Goal: Contribute content: Add original content to the website for others to see

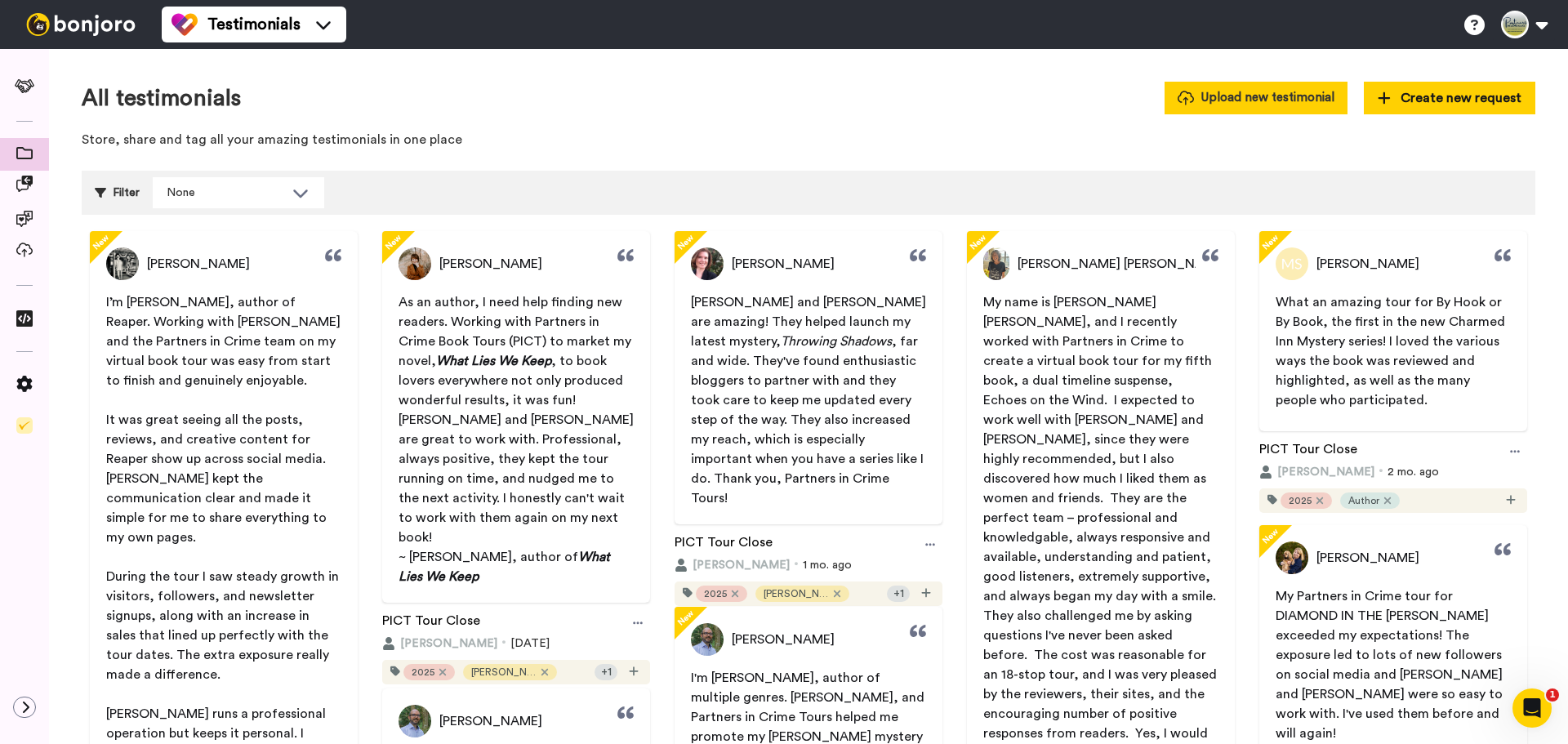
click at [1276, 101] on button "Upload new testimonial" at bounding box center [1256, 98] width 183 height 32
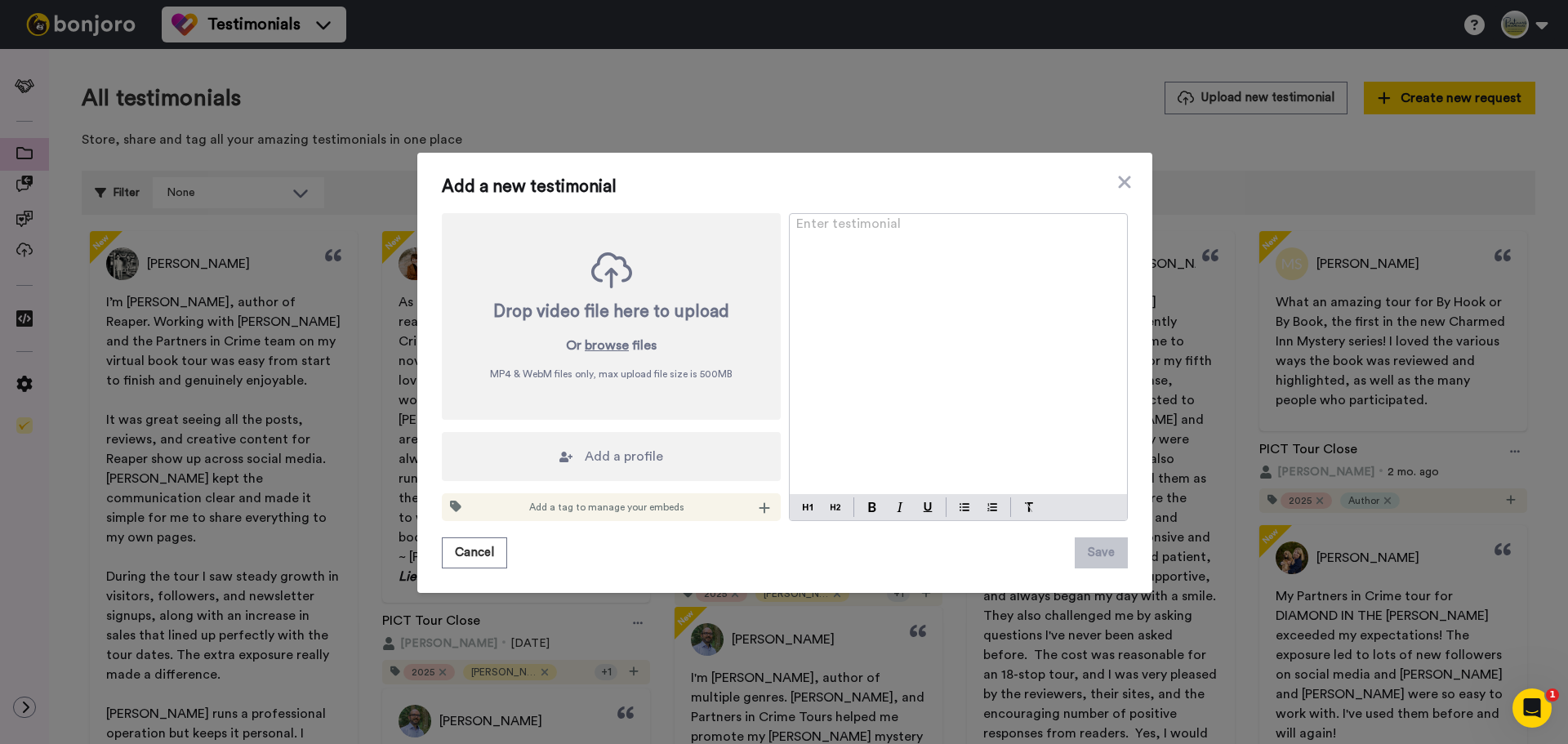
click at [1019, 331] on div "Enter testimonial ﻿" at bounding box center [958, 354] width 338 height 280
click at [971, 233] on p "Enter testimonial ﻿" at bounding box center [958, 230] width 324 height 19
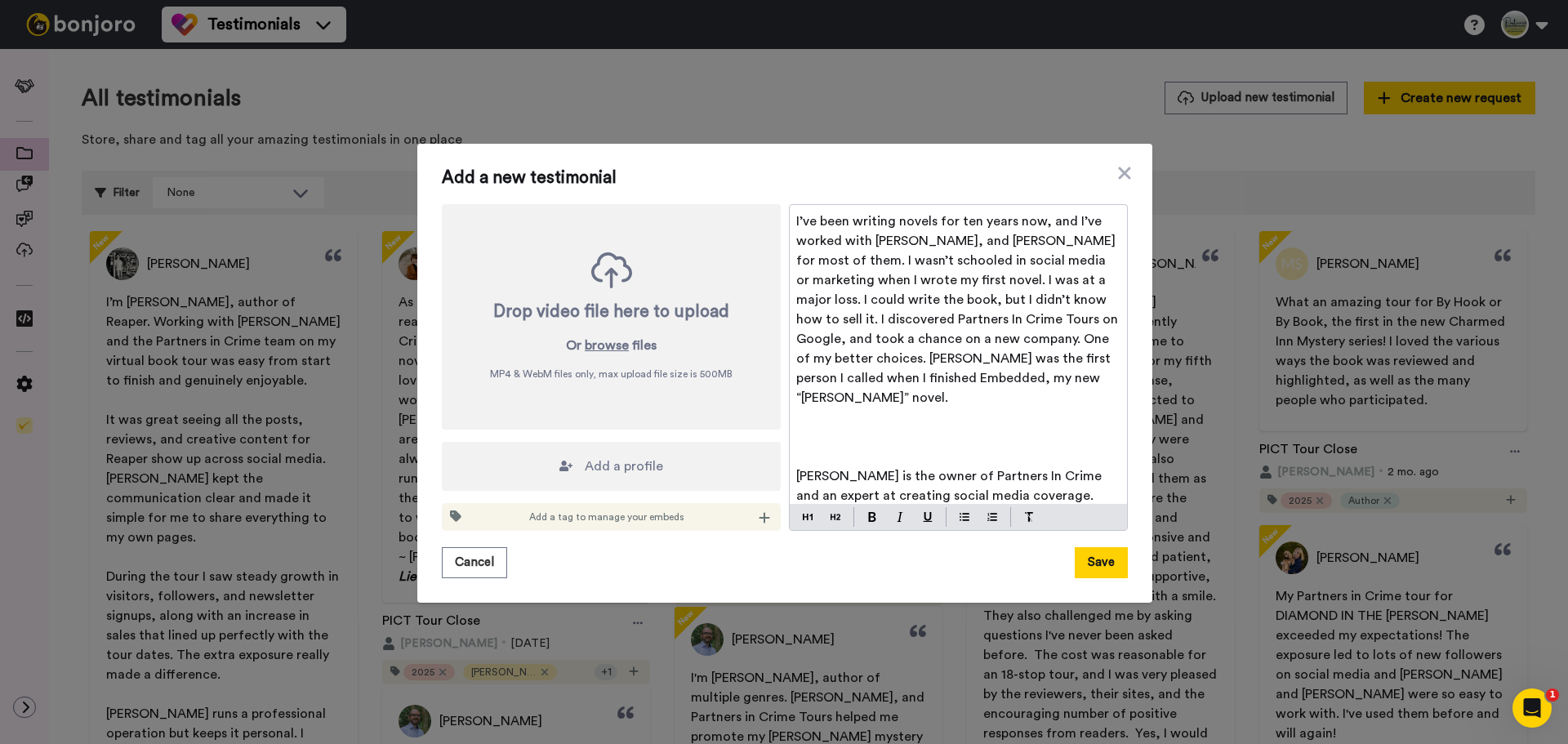
scroll to position [361, 0]
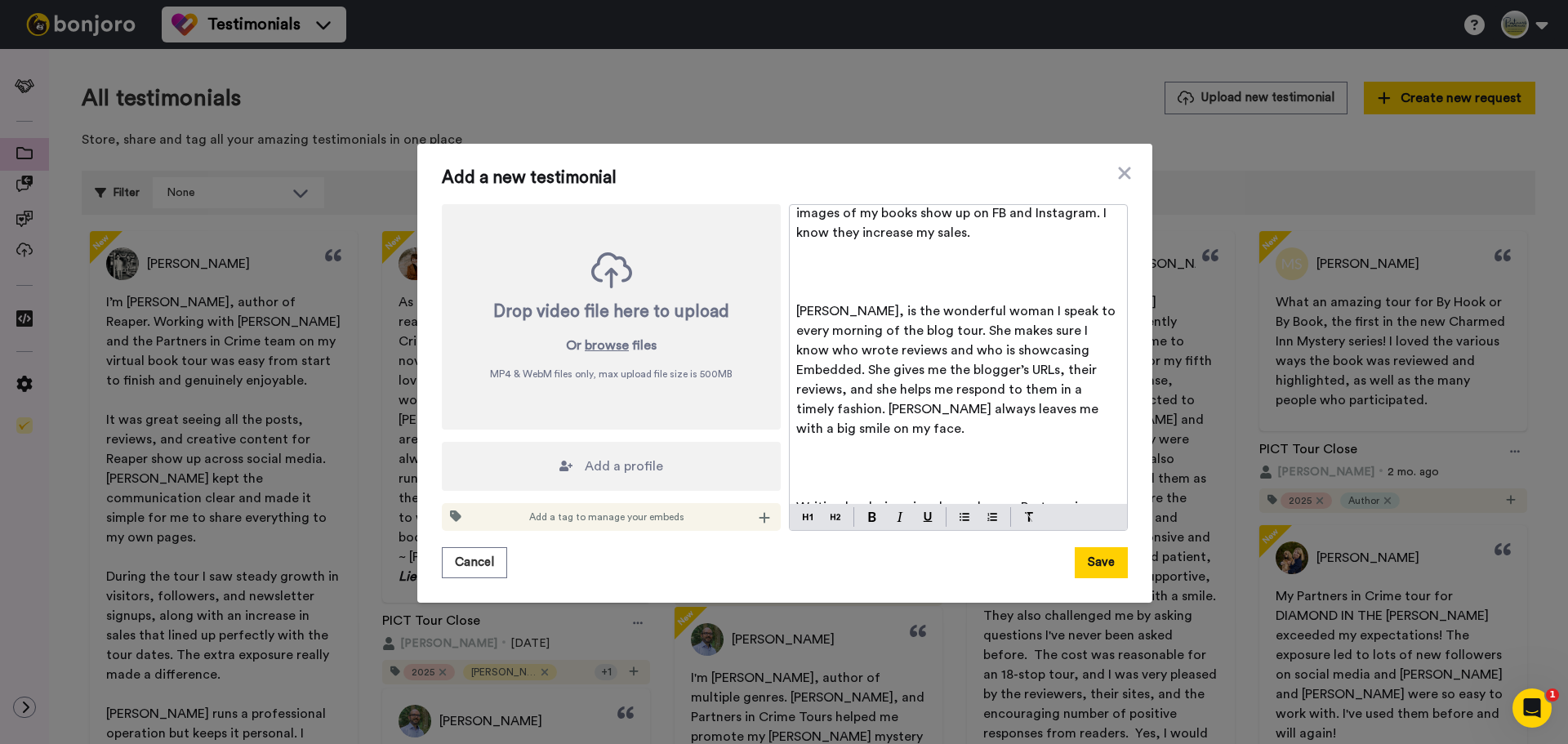
click at [971, 243] on p "﻿" at bounding box center [958, 252] width 324 height 19
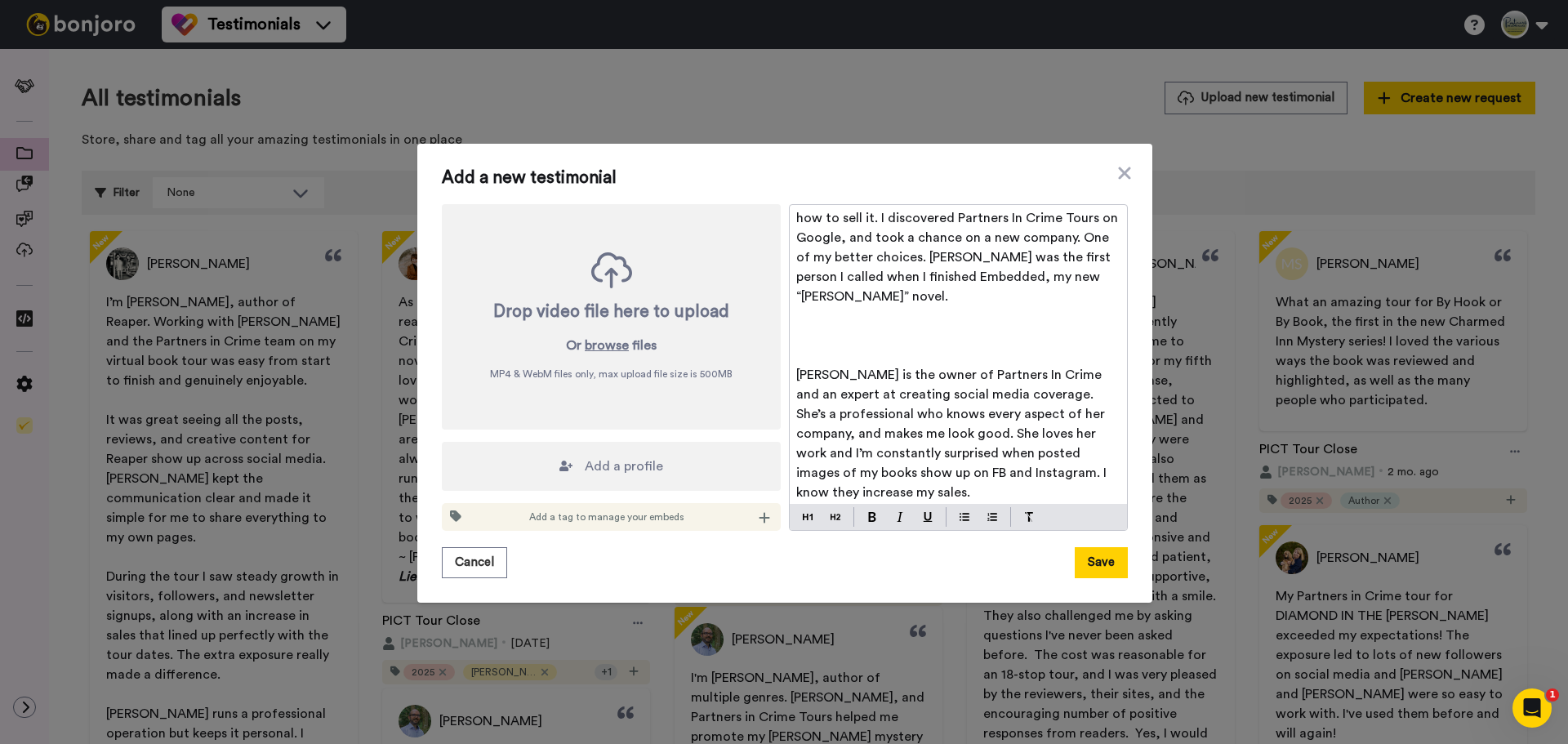
scroll to position [77, 0]
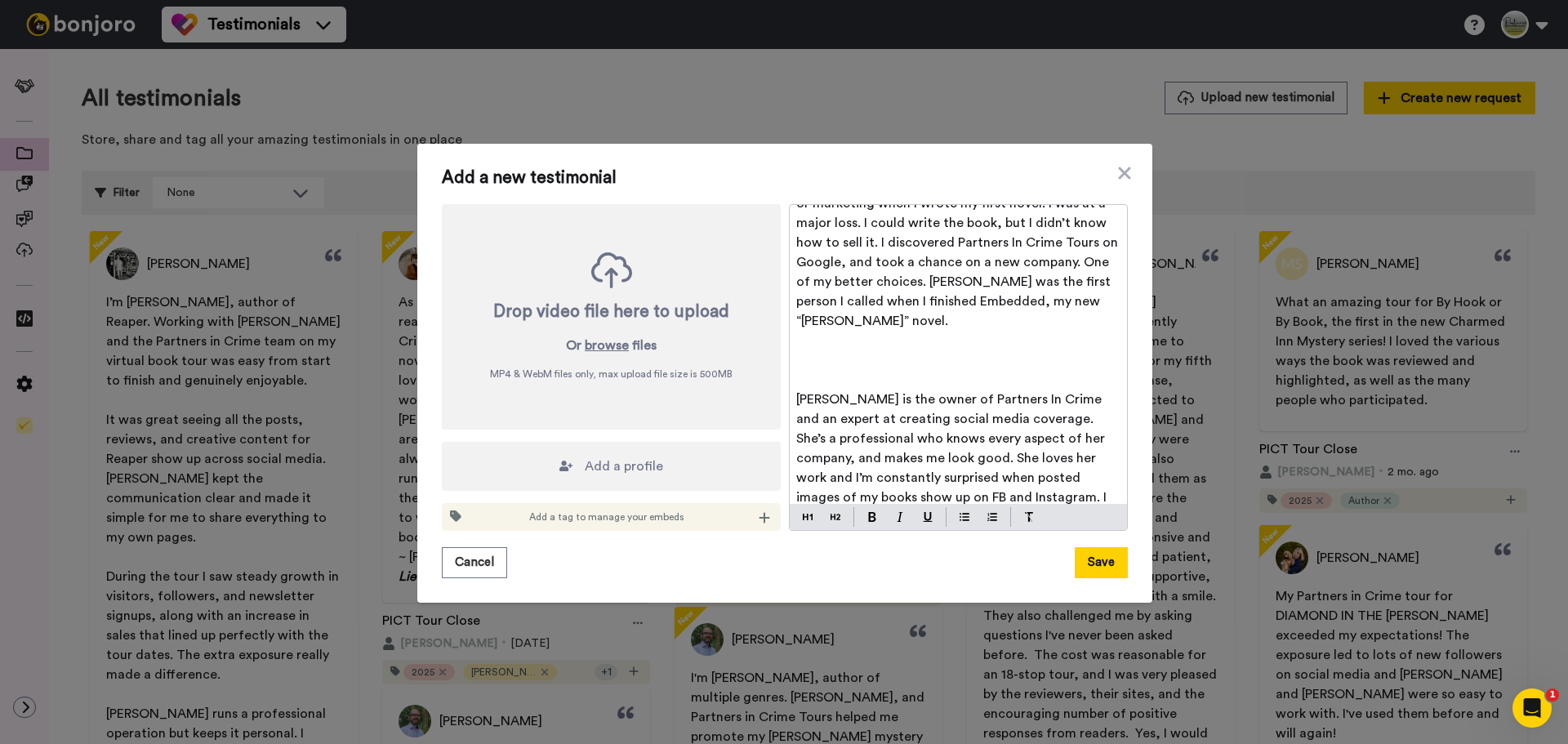
click at [983, 331] on p "﻿" at bounding box center [958, 340] width 324 height 19
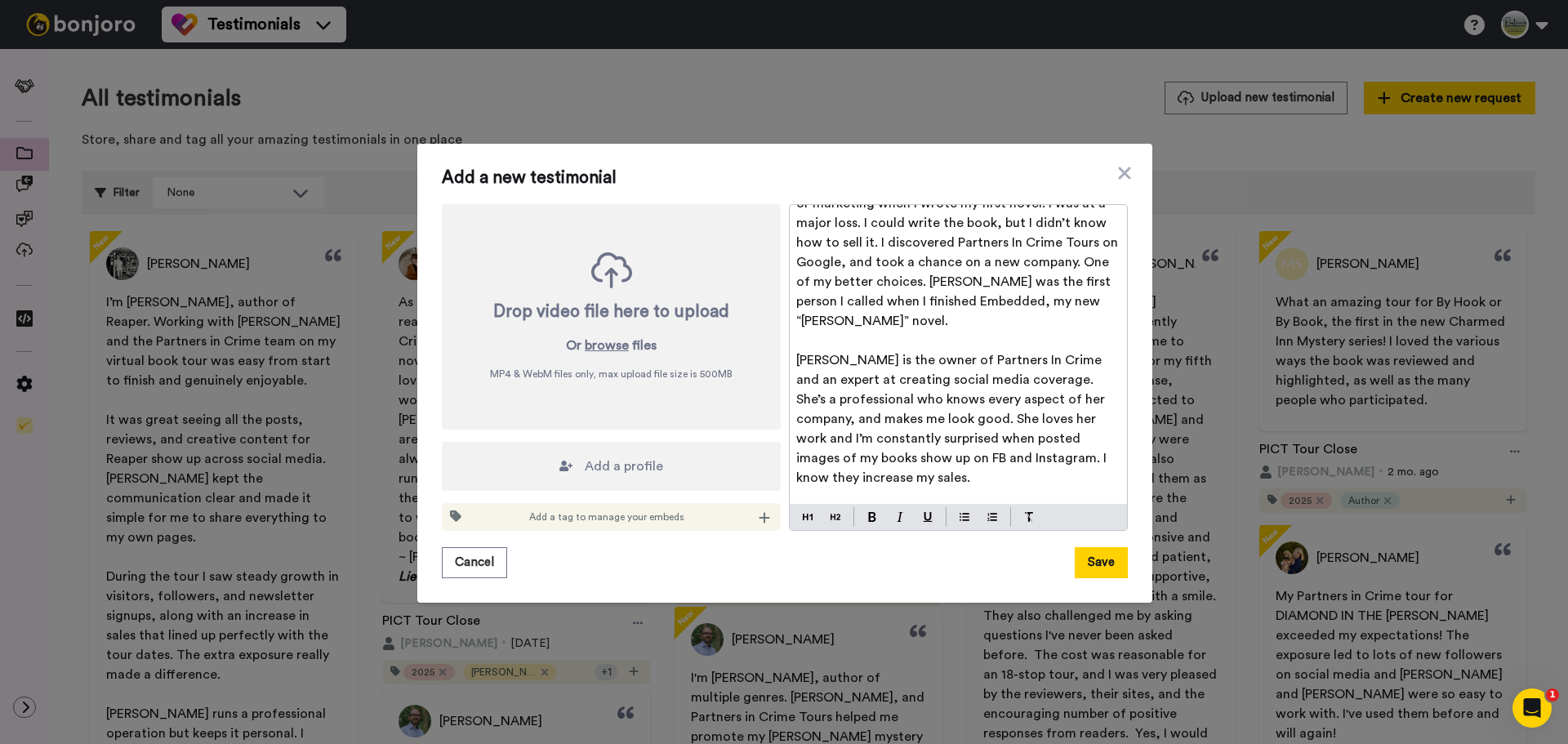
scroll to position [0, 0]
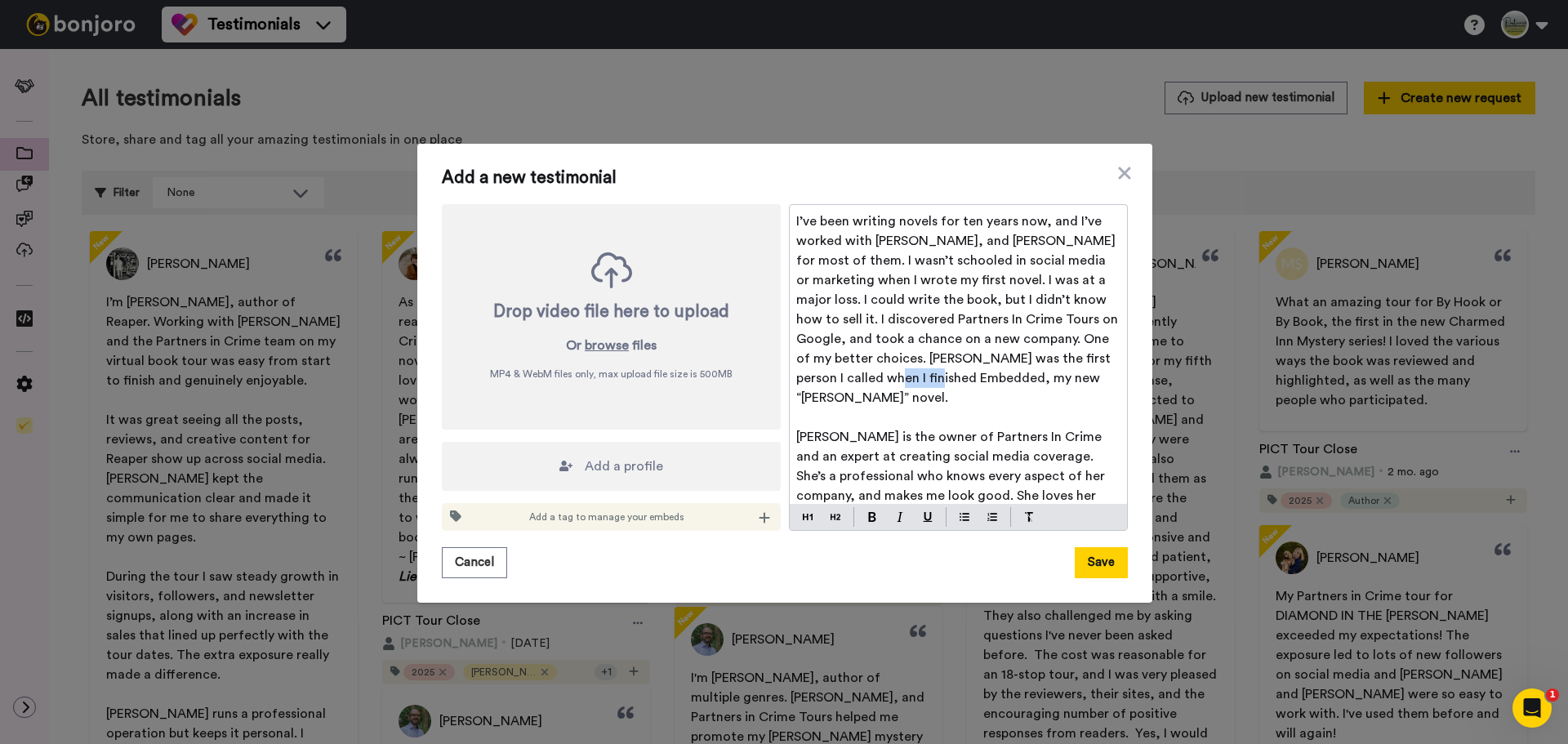
drag, startPoint x: 839, startPoint y: 382, endPoint x: 905, endPoint y: 379, distance: 66.1
click at [905, 379] on span "I’ve been writing novels for ten years now, and I’ve worked with [PERSON_NAME],…" at bounding box center [959, 310] width 325 height 190
click at [897, 518] on img at bounding box center [900, 517] width 7 height 10
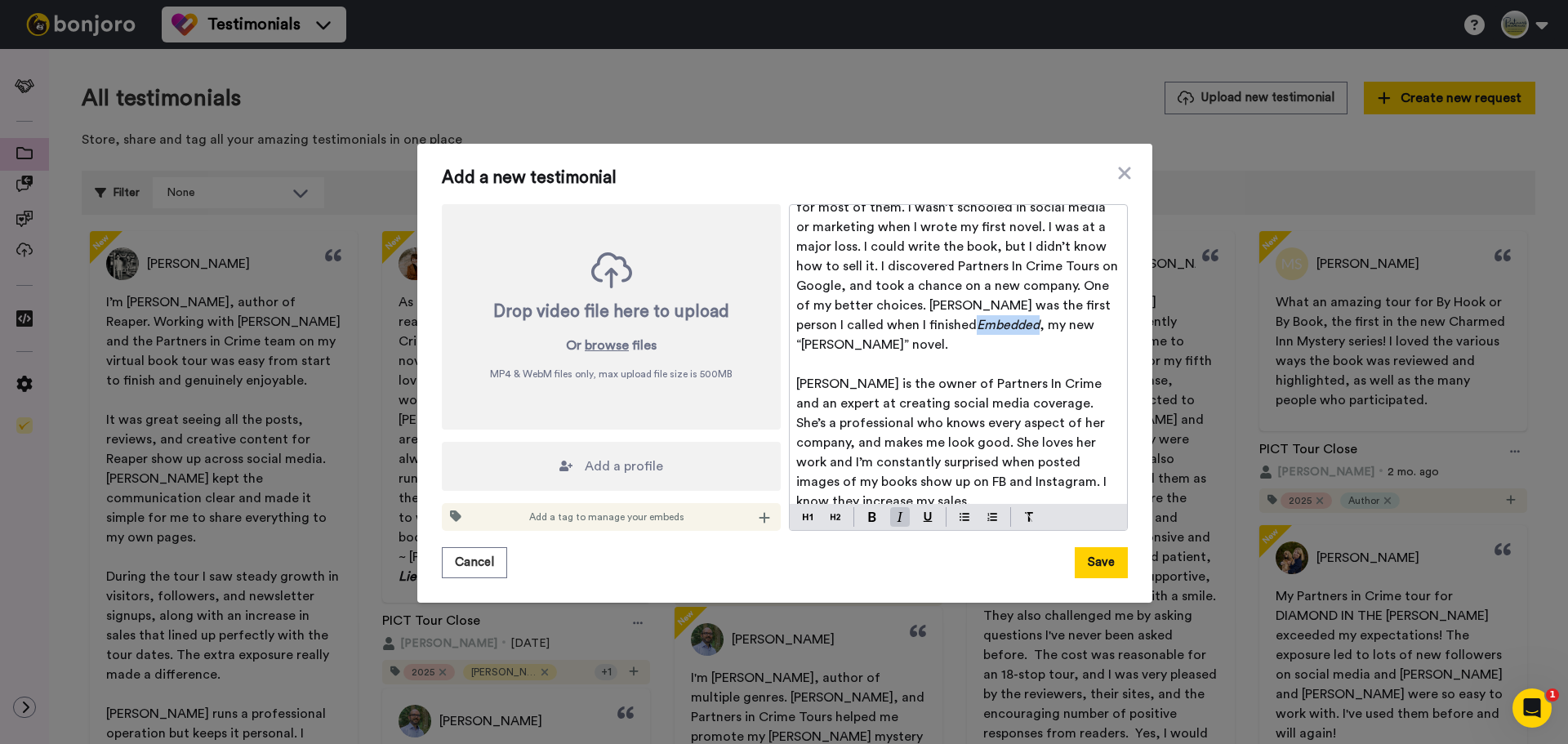
scroll to position [82, 0]
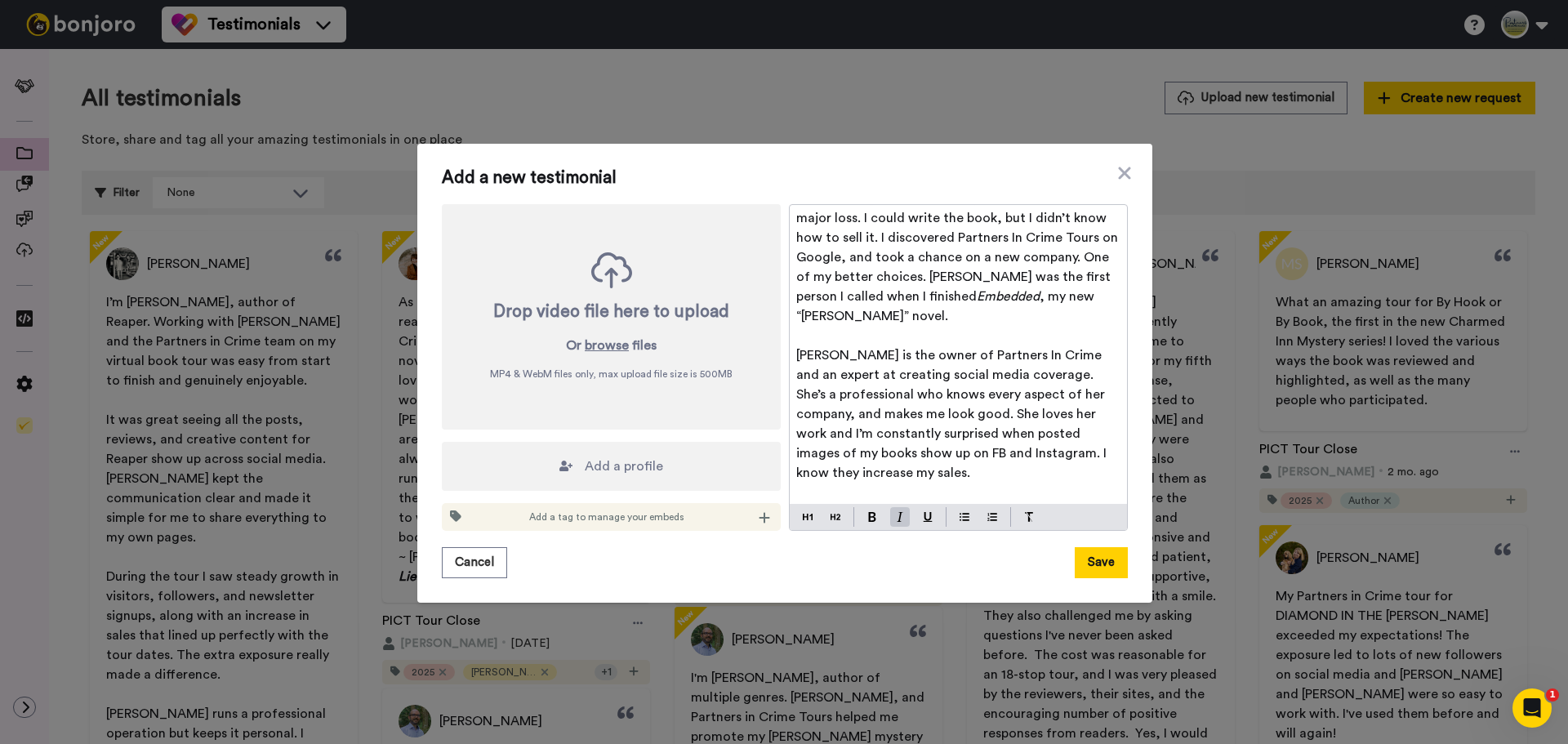
click at [601, 466] on span "Add a profile" at bounding box center [624, 466] width 79 height 19
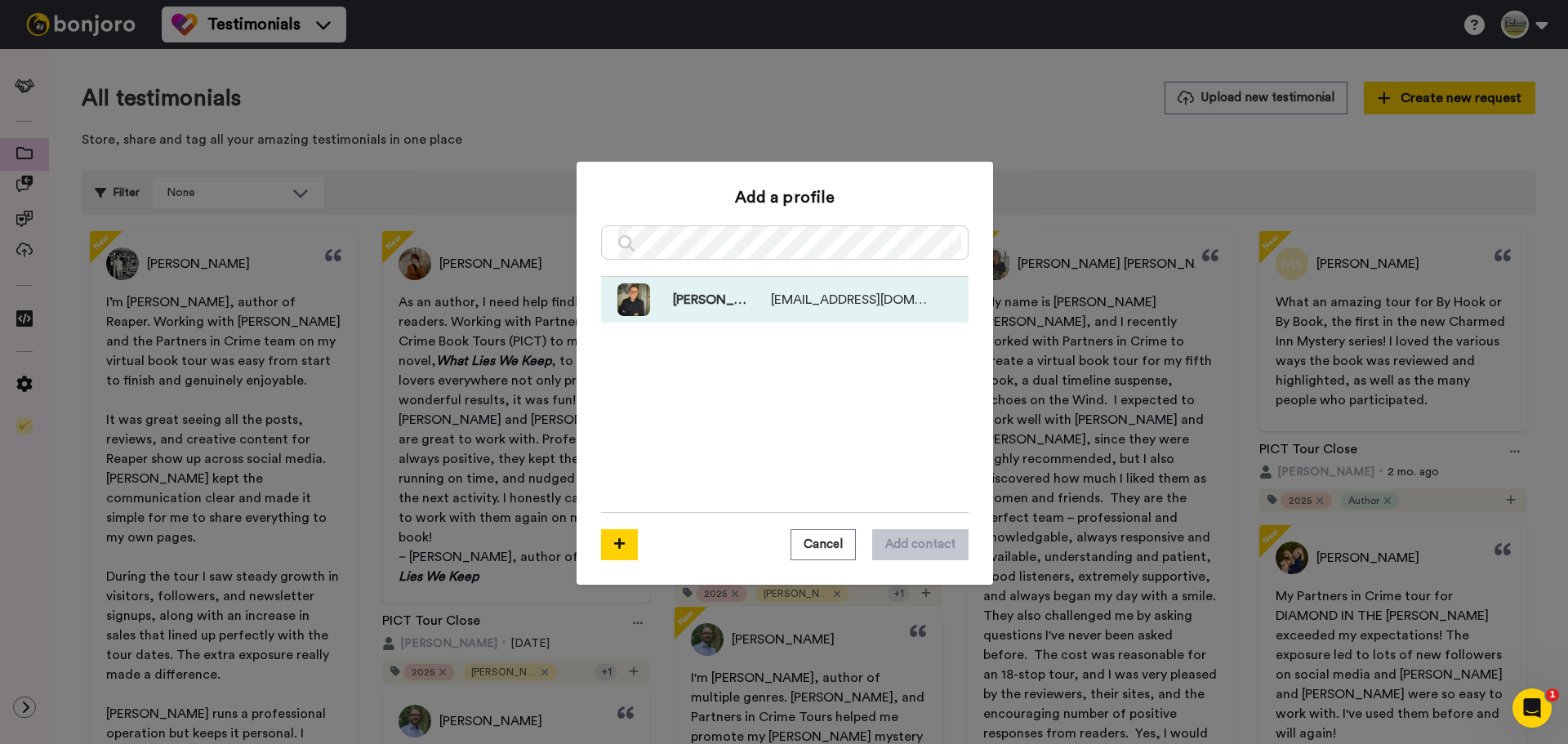
click at [738, 304] on span "[PERSON_NAME]" at bounding box center [699, 300] width 98 height 19
click at [884, 543] on button "Add contact" at bounding box center [921, 545] width 96 height 31
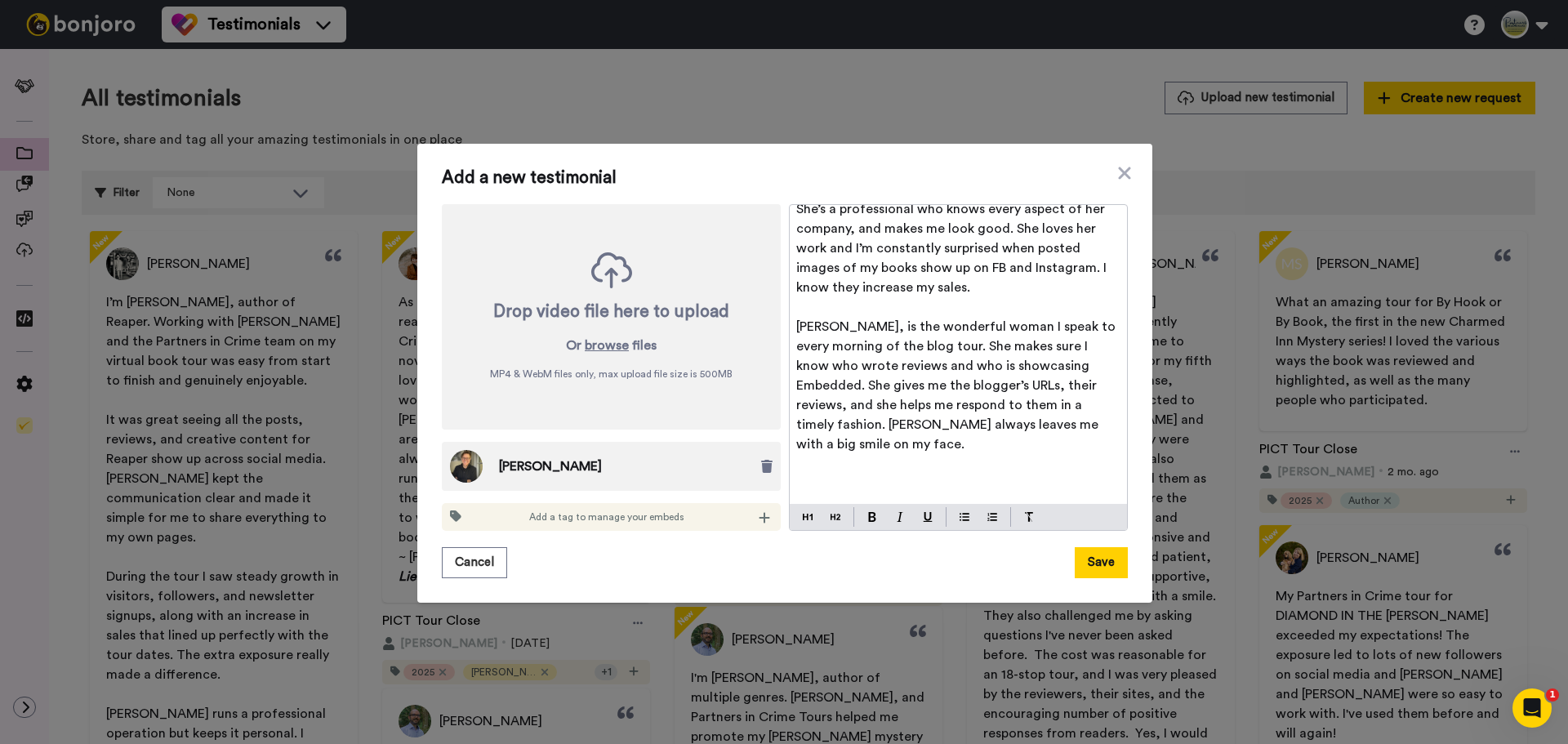
scroll to position [283, 0]
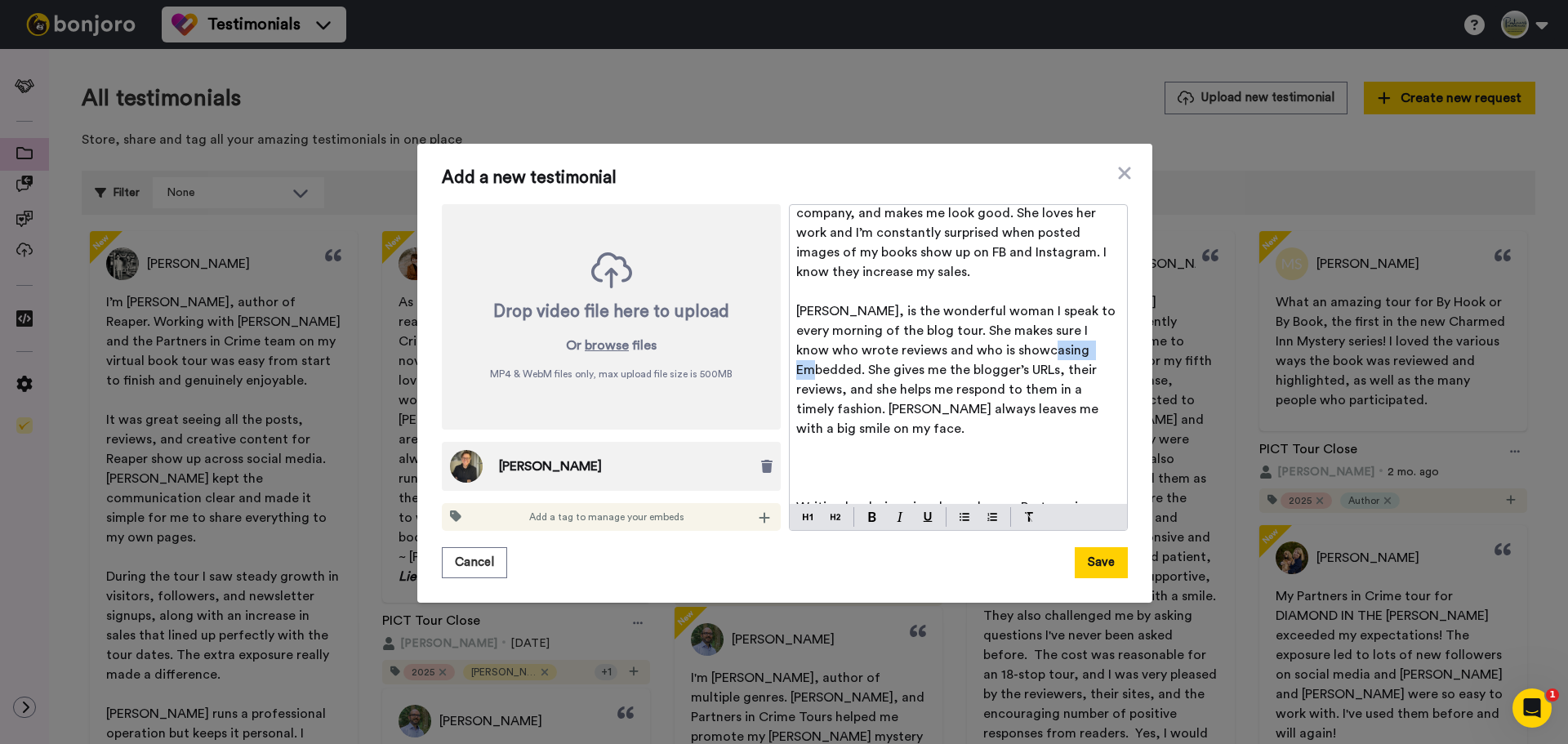
drag, startPoint x: 1016, startPoint y: 332, endPoint x: 1076, endPoint y: 330, distance: 60.0
click at [1076, 330] on span "[PERSON_NAME], is the wonderful woman I speak to every morning of the blog tour…" at bounding box center [957, 370] width 322 height 130
drag, startPoint x: 896, startPoint y: 517, endPoint x: 884, endPoint y: 467, distance: 51.4
click at [897, 517] on img at bounding box center [900, 517] width 7 height 10
click at [874, 459] on p at bounding box center [958, 468] width 324 height 19
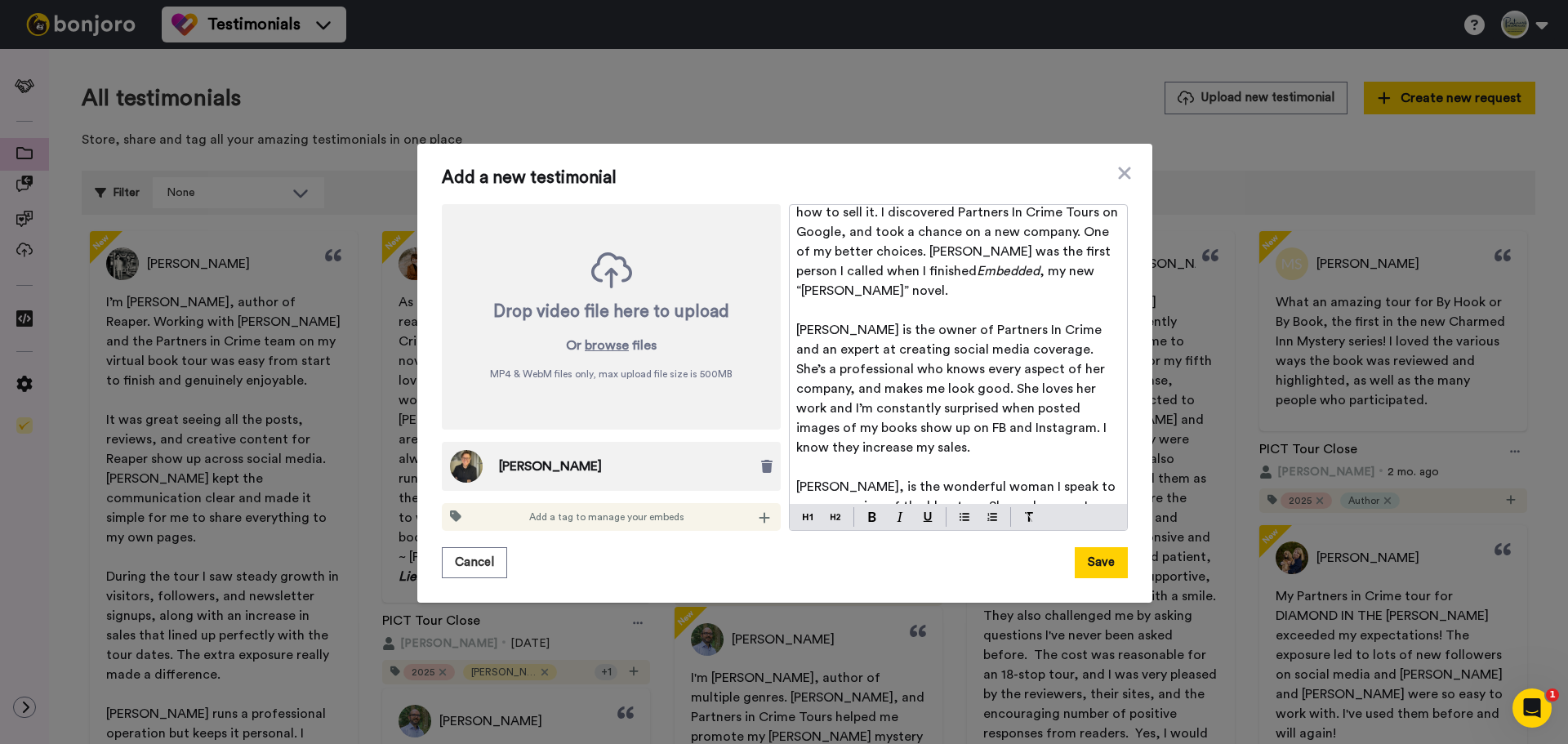
scroll to position [244, 0]
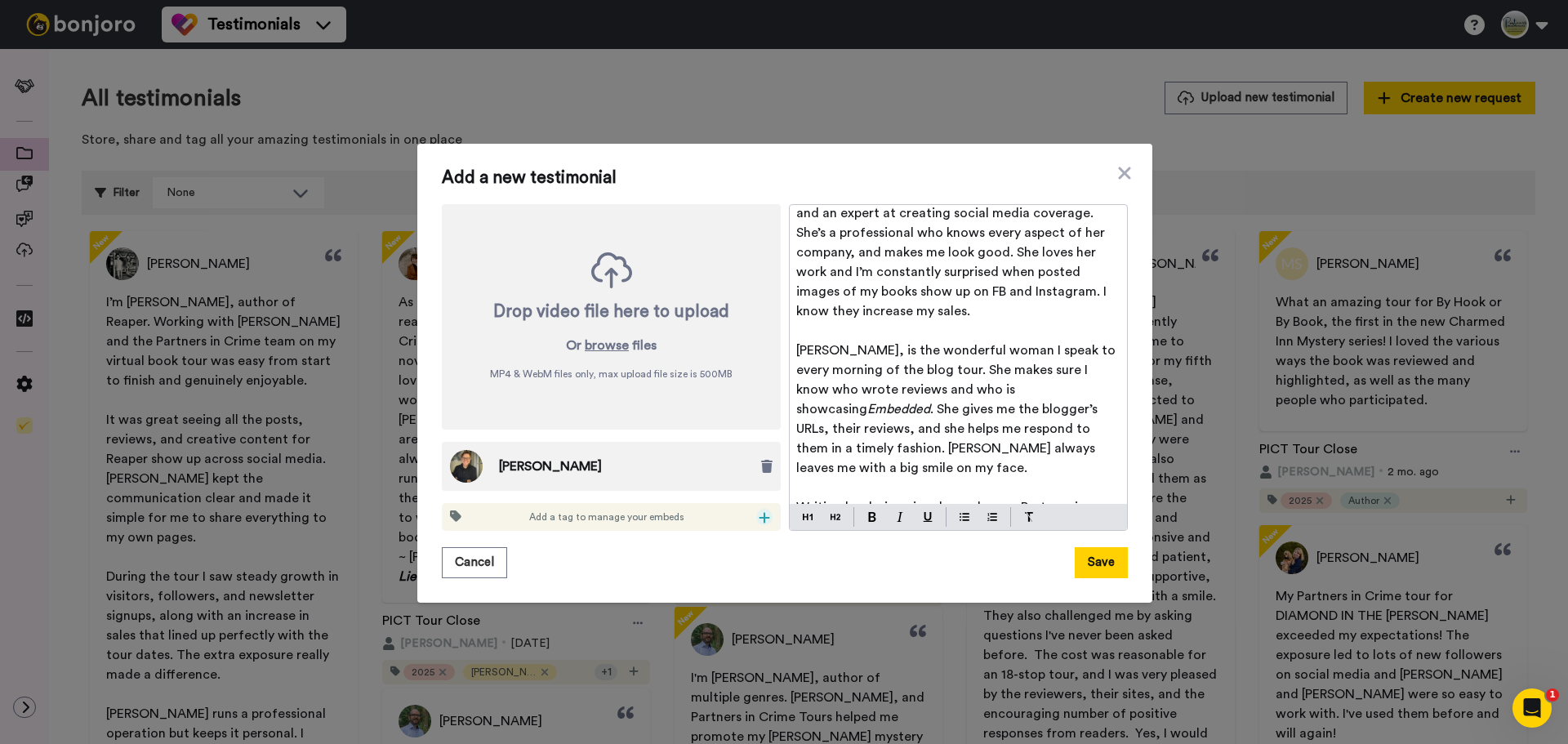
click at [760, 517] on icon at bounding box center [765, 517] width 11 height 11
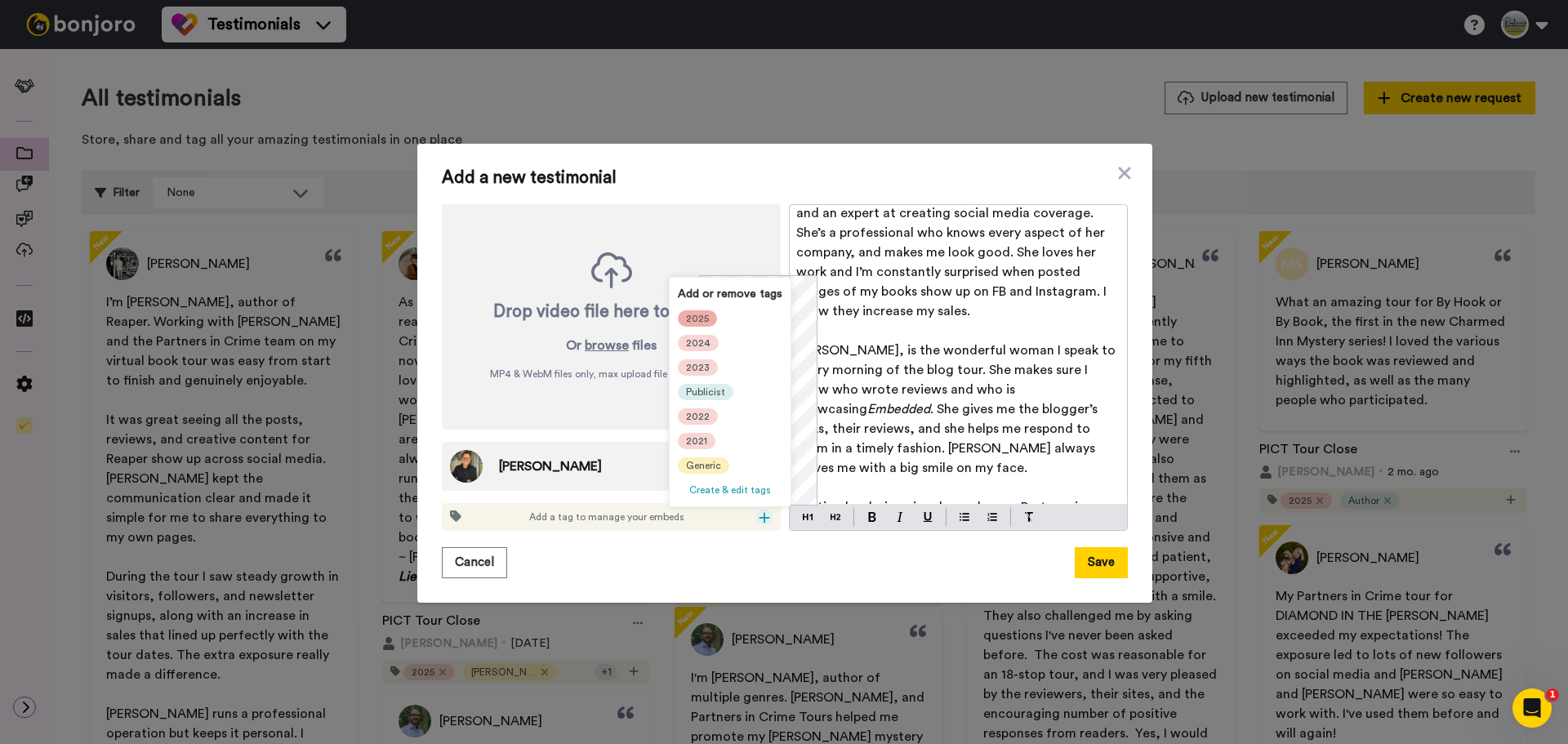
click at [707, 321] on span "2025" at bounding box center [697, 318] width 23 height 13
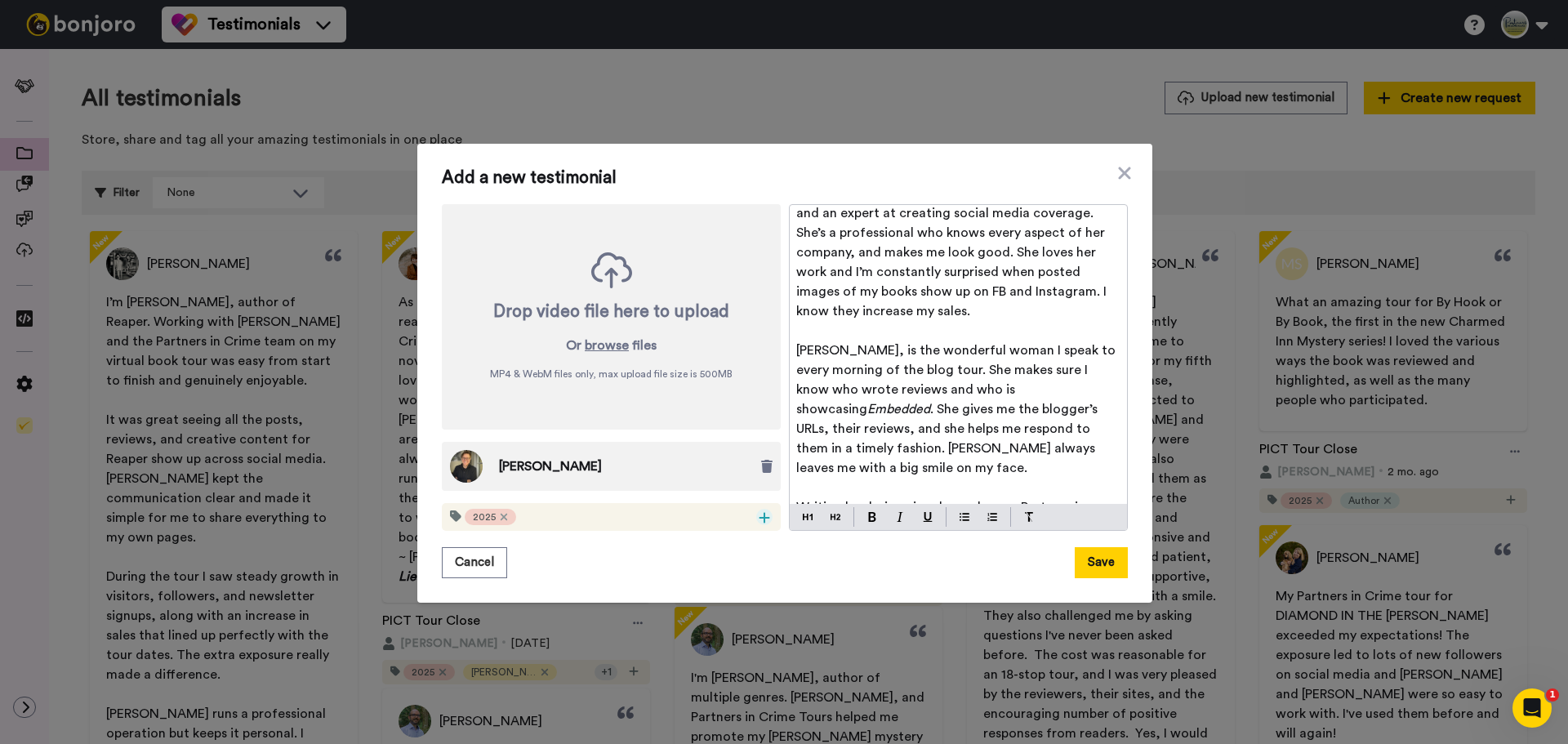
click at [759, 515] on icon at bounding box center [765, 517] width 12 height 13
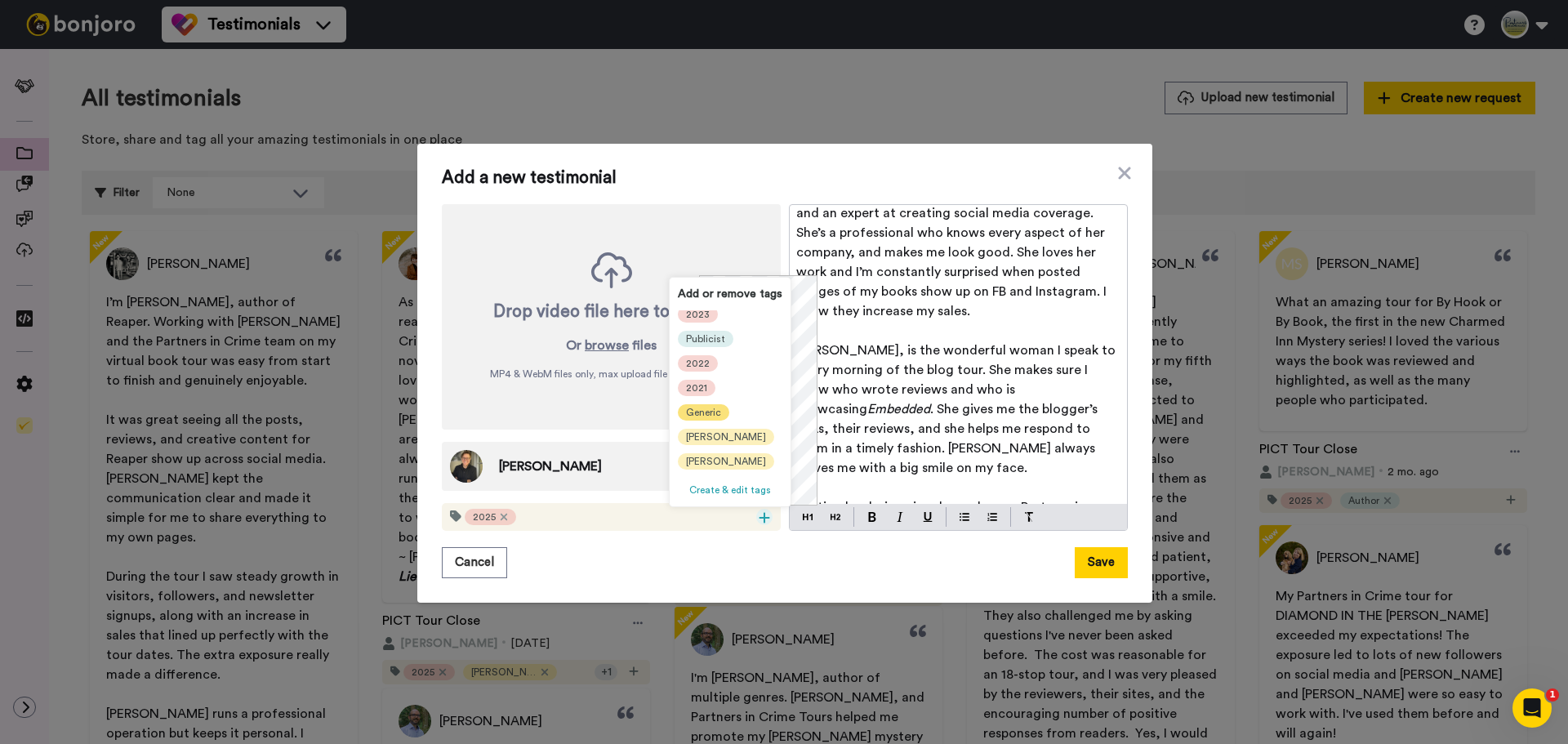
scroll to position [82, 0]
click at [711, 433] on span "[PERSON_NAME]" at bounding box center [726, 433] width 80 height 13
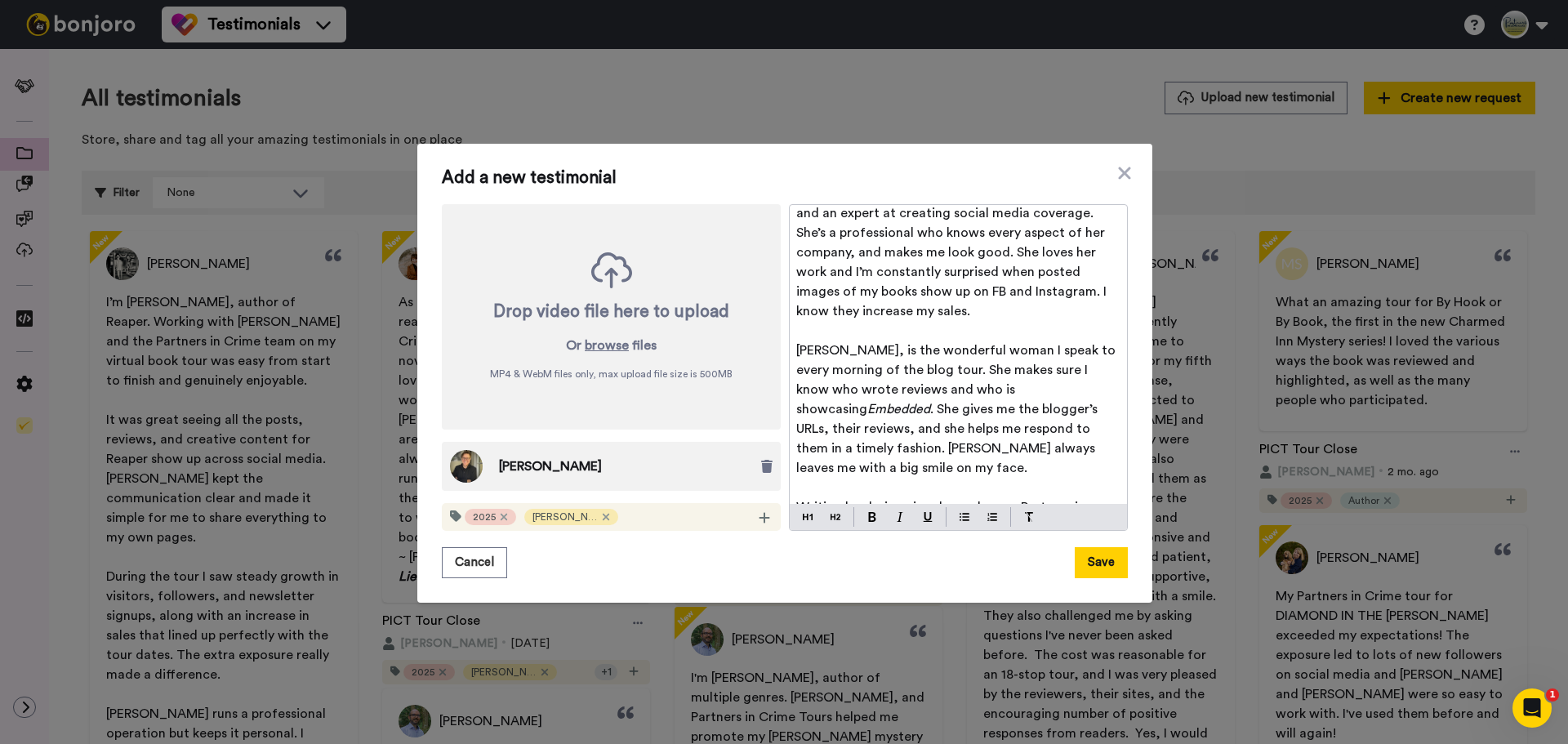
scroll to position [0, 0]
click at [761, 521] on icon at bounding box center [765, 517] width 12 height 13
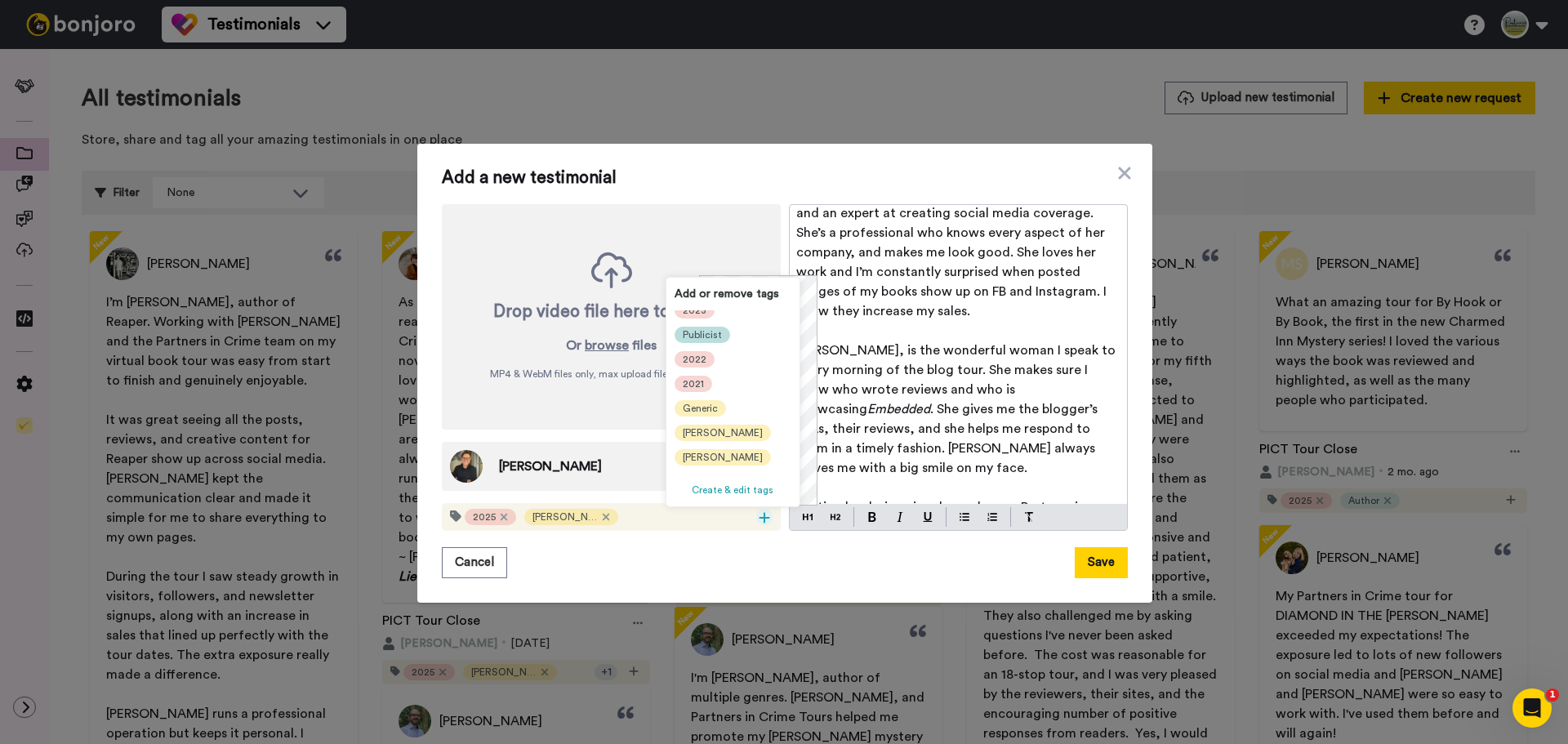
scroll to position [163, 0]
click at [702, 377] on span "[PERSON_NAME]" at bounding box center [723, 375] width 80 height 13
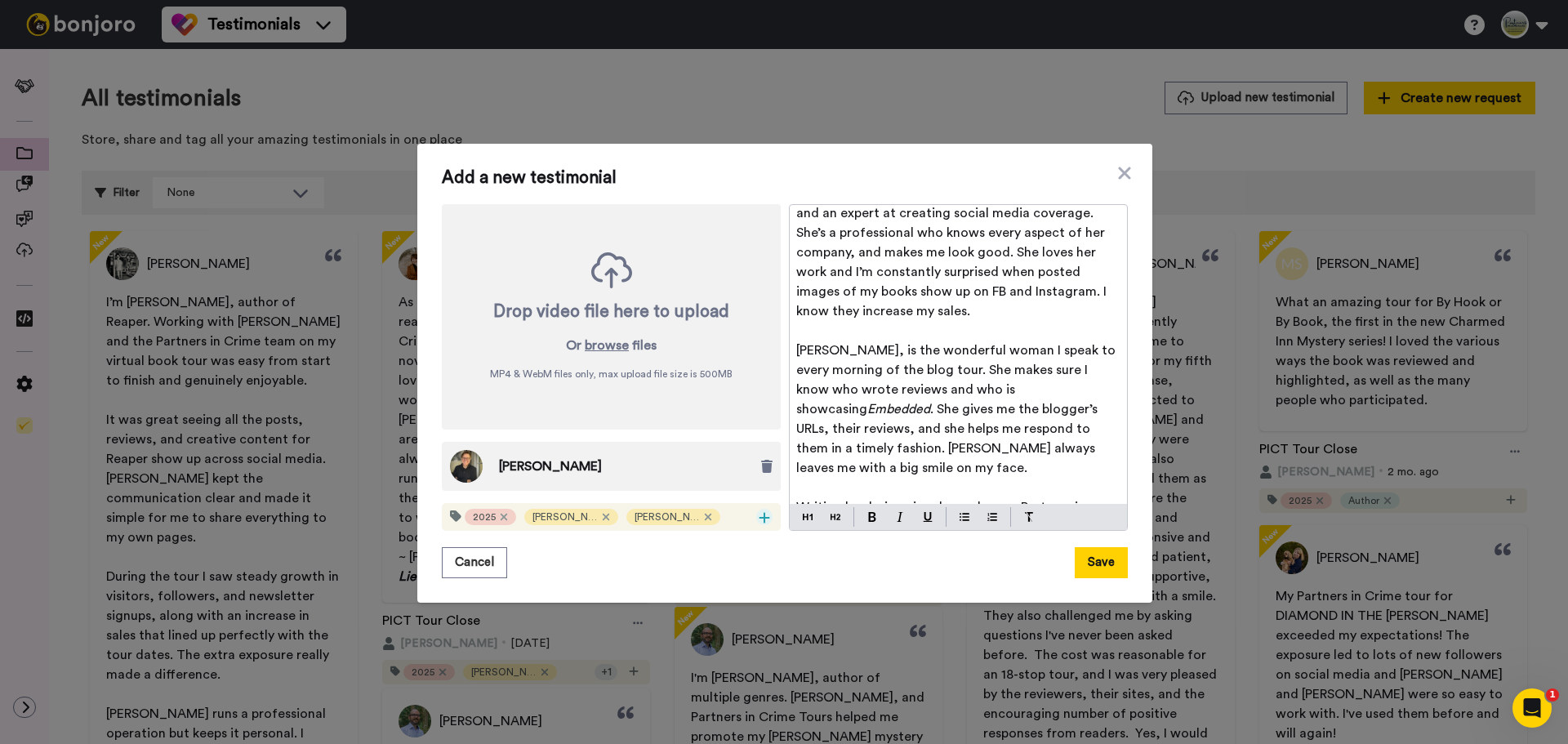
click at [760, 519] on icon at bounding box center [765, 517] width 11 height 11
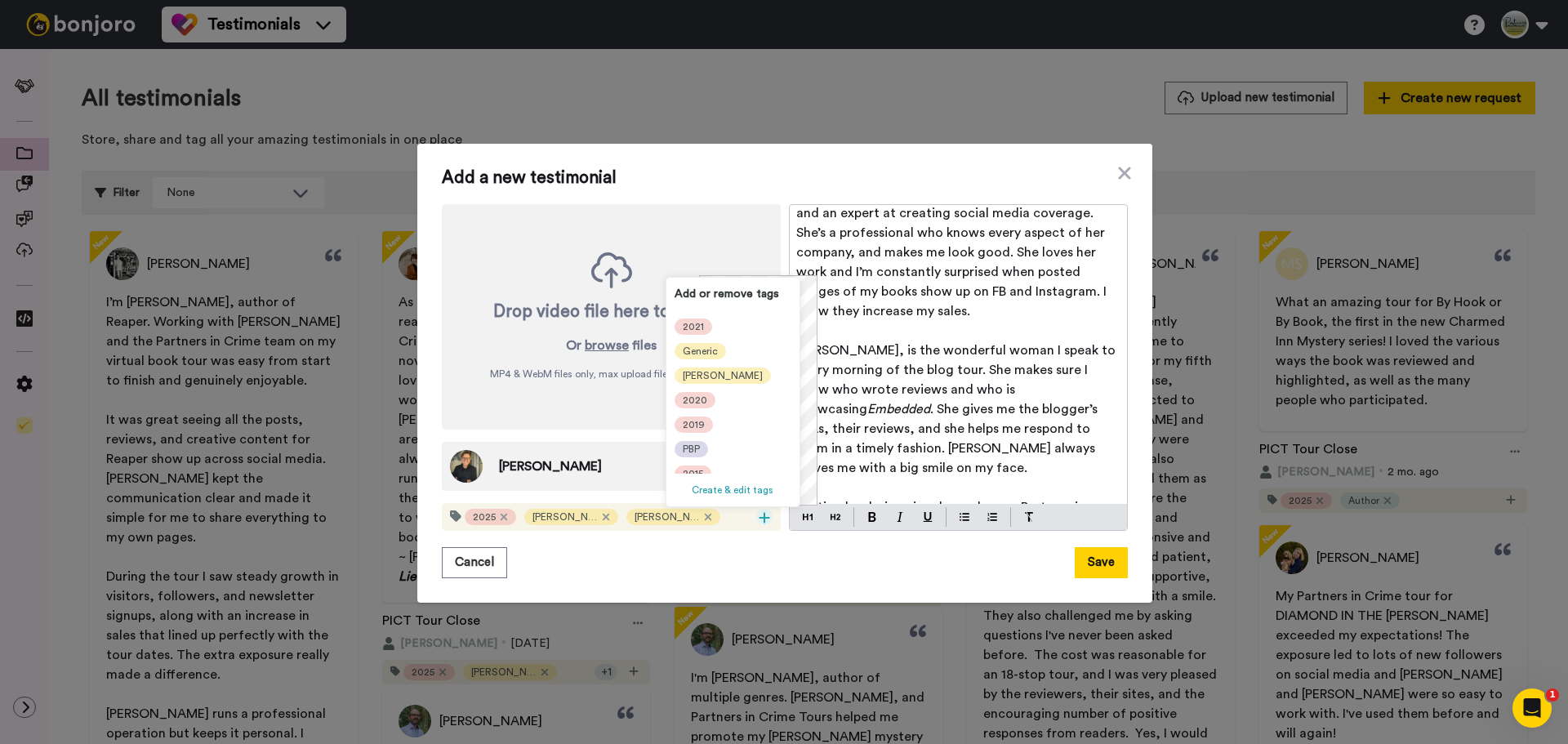
scroll to position [245, 0]
click at [701, 421] on span "Repeat" at bounding box center [699, 416] width 32 height 13
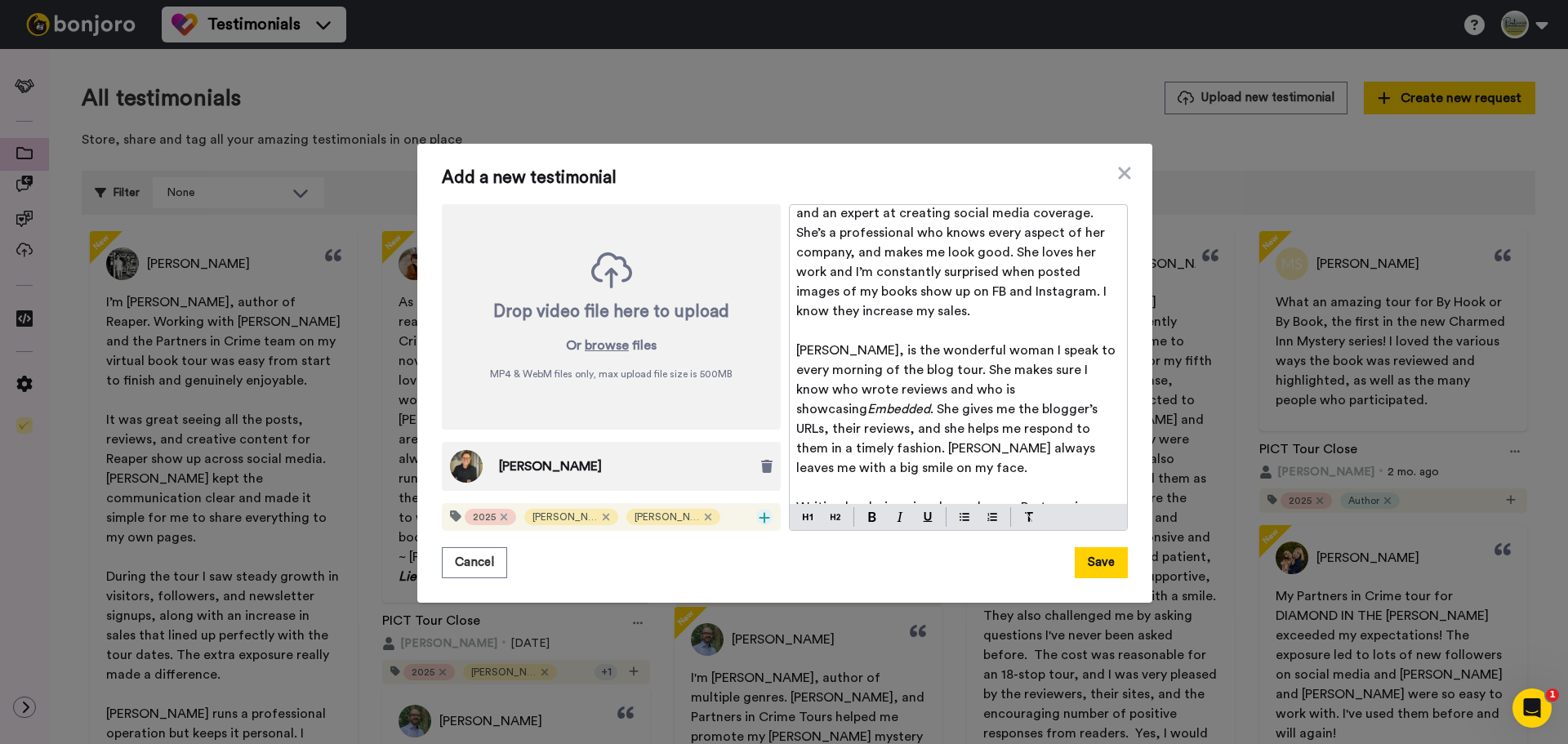
click at [760, 517] on icon at bounding box center [765, 517] width 11 height 11
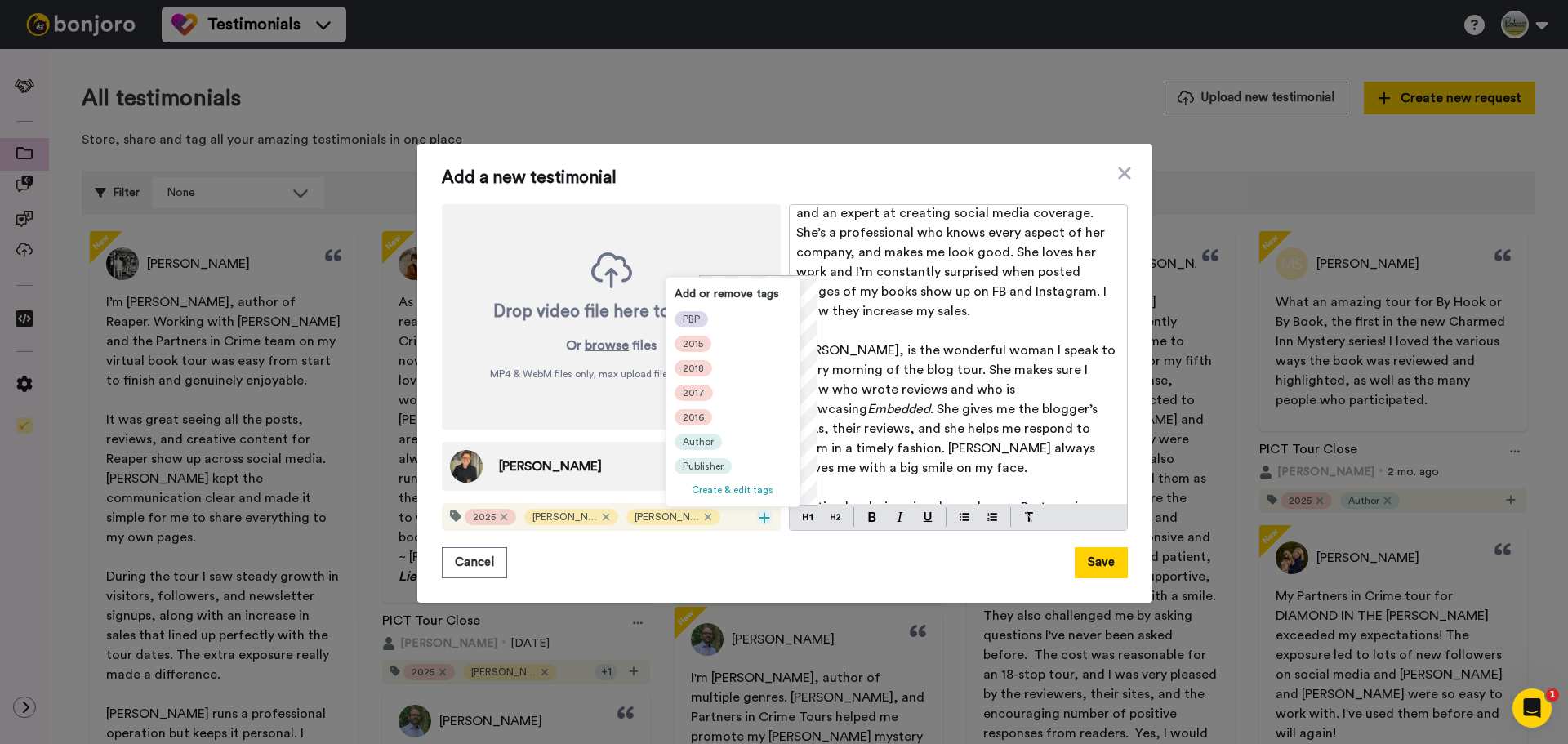
scroll to position [318, 0]
click at [706, 444] on span "Author" at bounding box center [698, 441] width 31 height 13
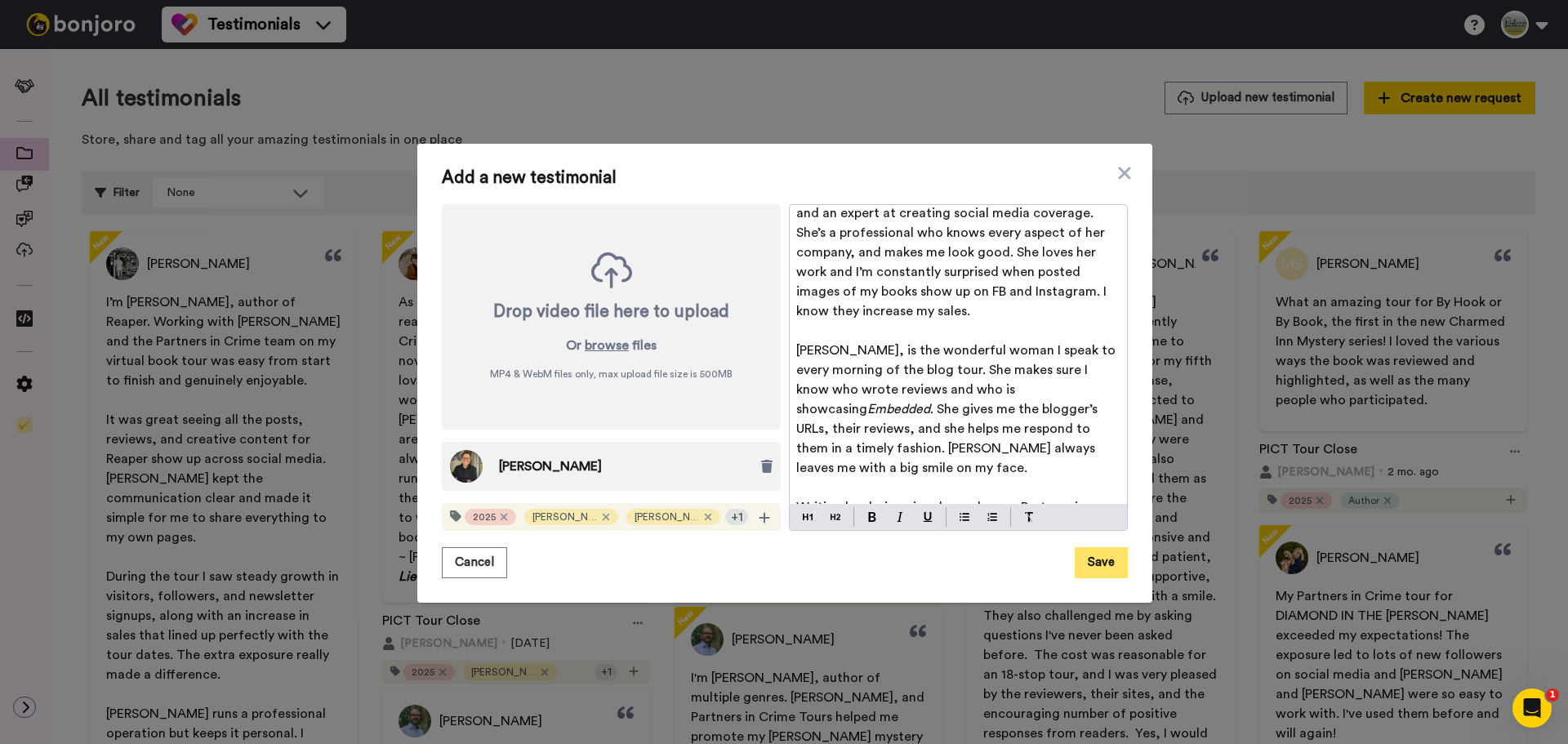
click at [1087, 569] on button "Save" at bounding box center [1101, 563] width 53 height 31
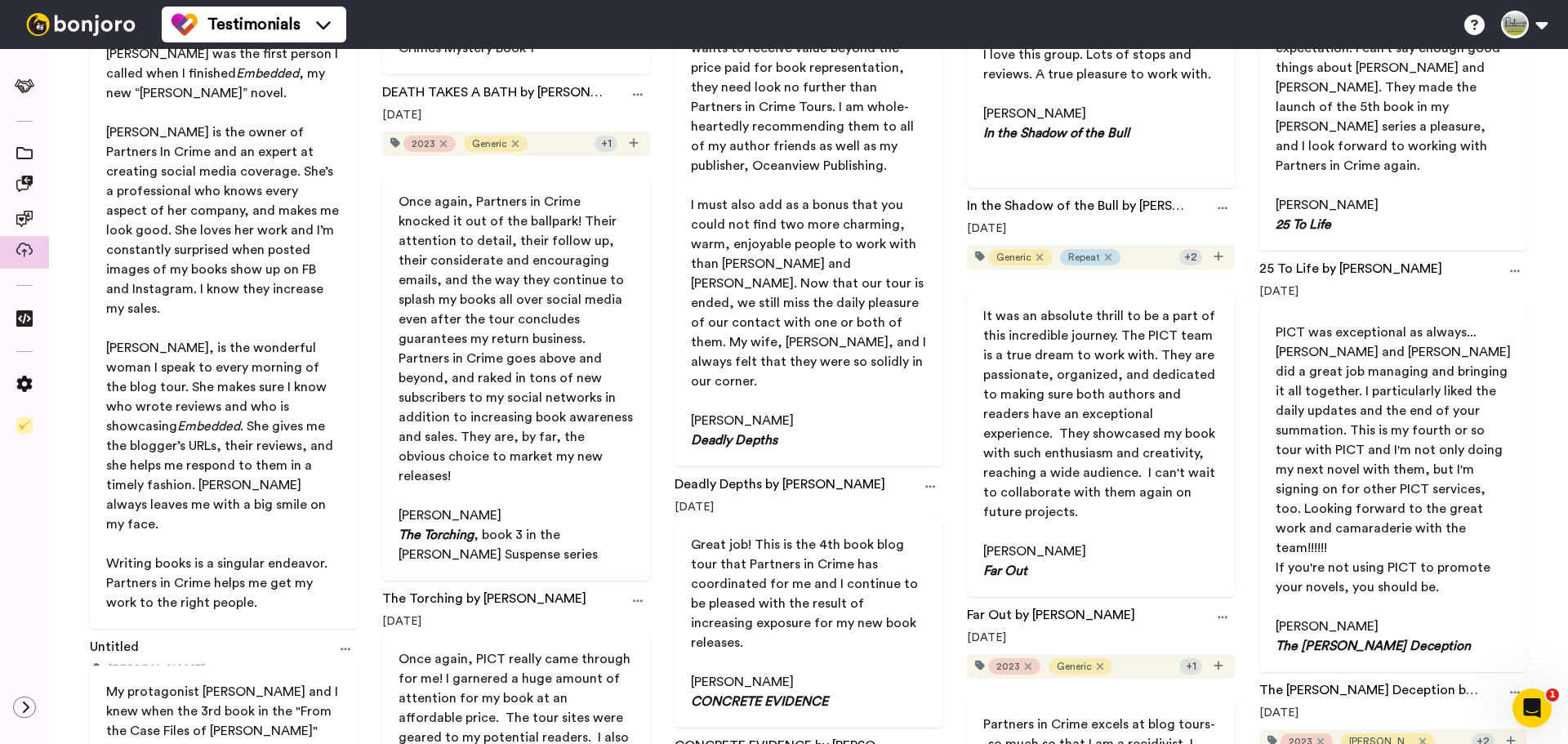
scroll to position [572, 0]
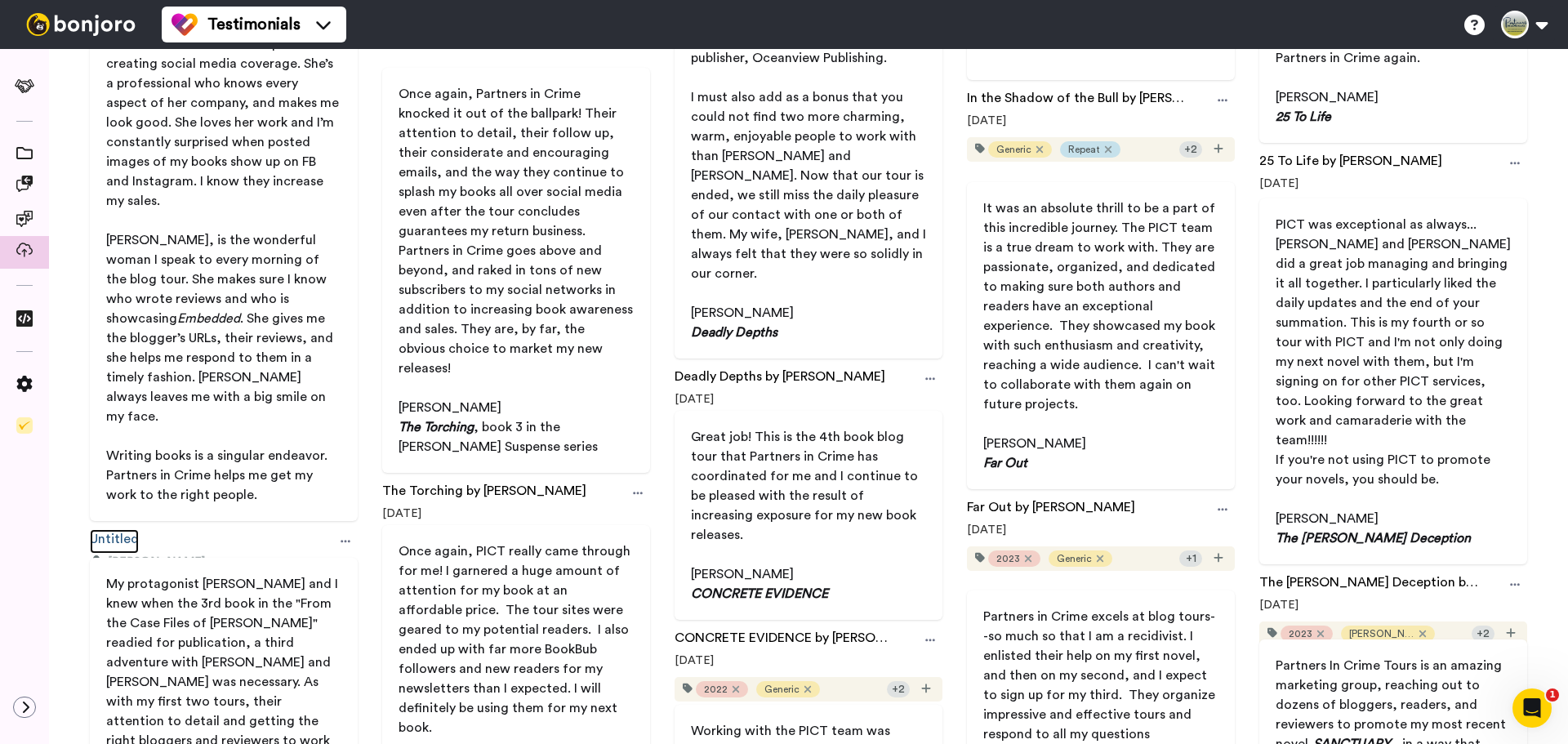
click at [124, 530] on link "Untitled" at bounding box center [114, 542] width 49 height 25
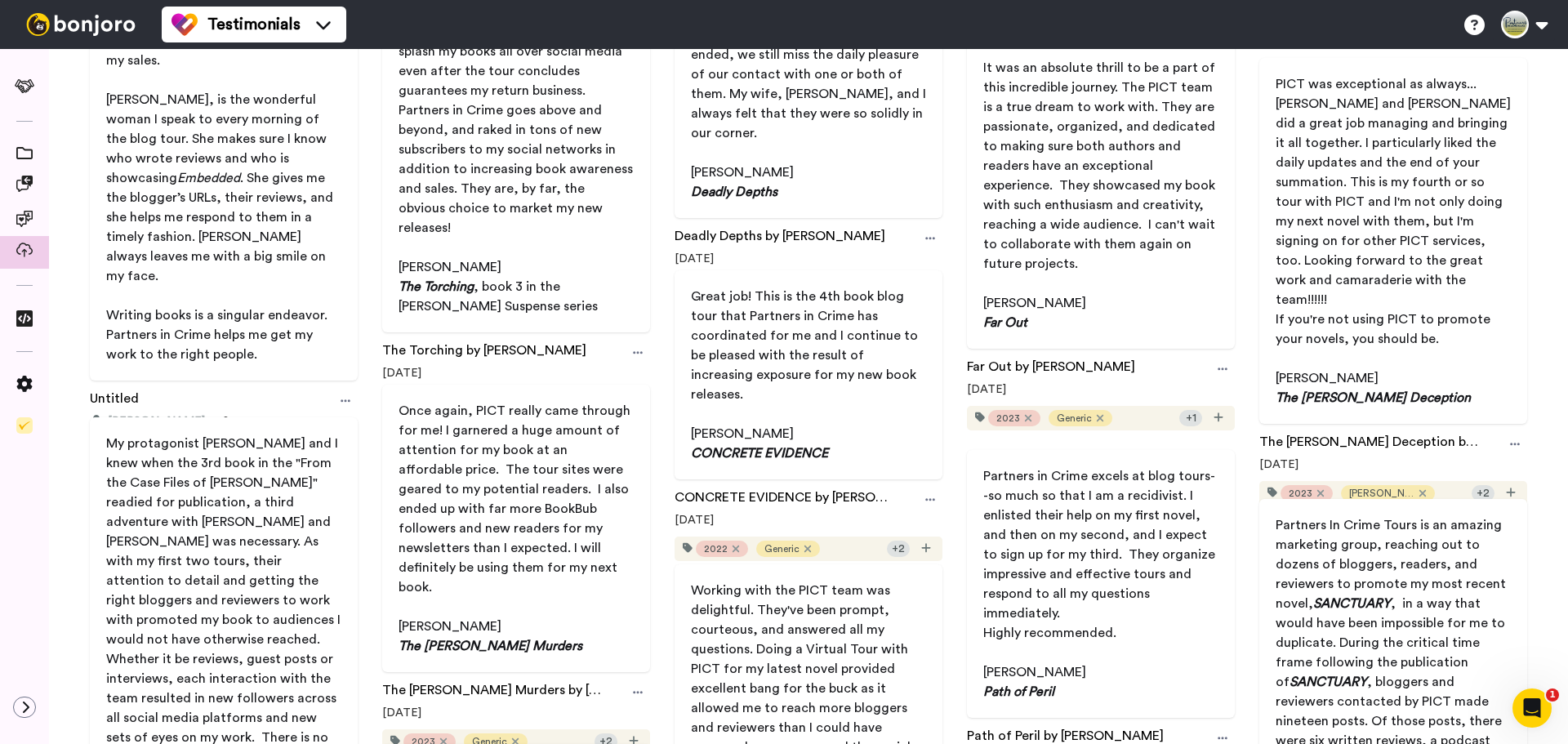
scroll to position [736, 0]
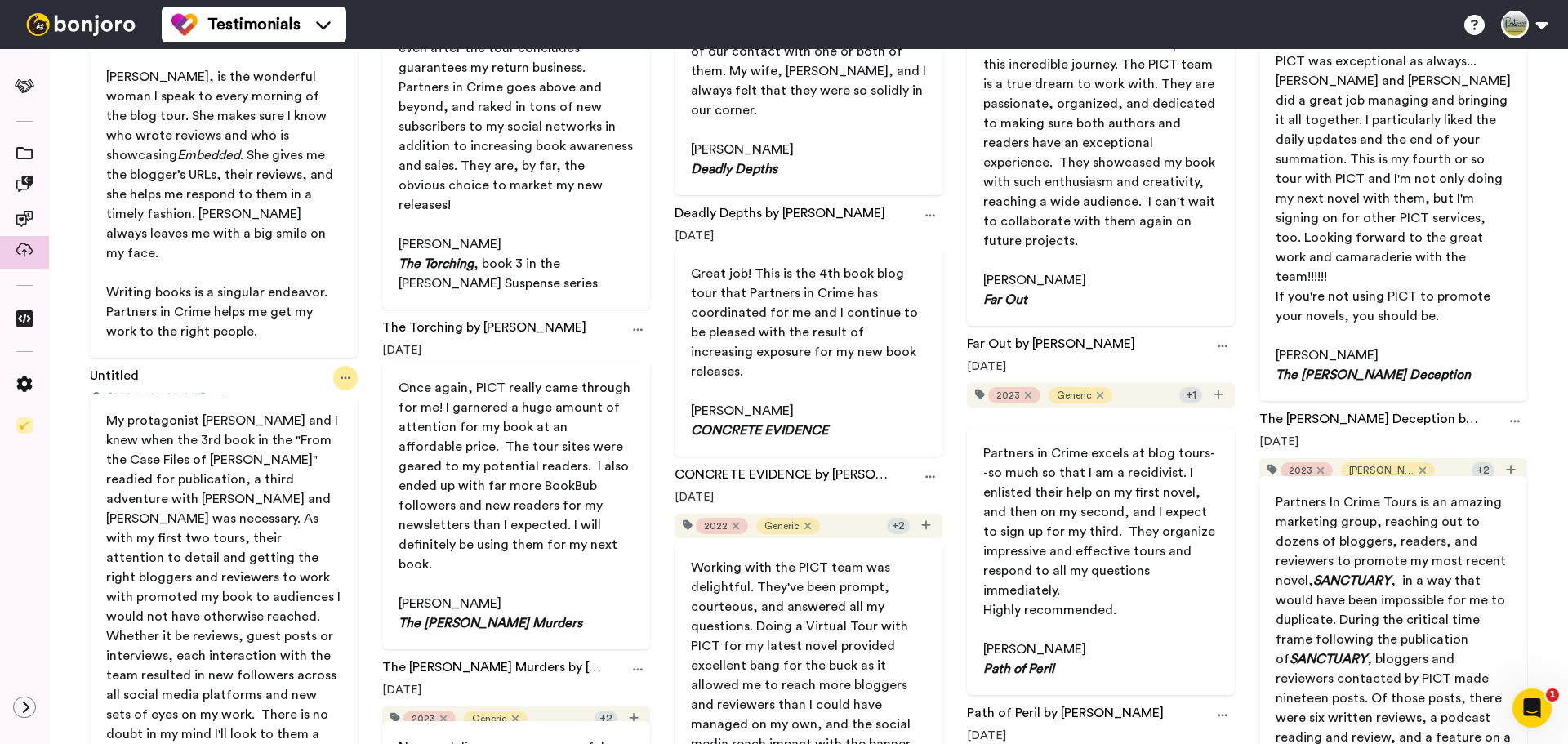
click at [341, 372] on icon at bounding box center [346, 378] width 10 height 12
click at [311, 433] on div "Edit" at bounding box center [311, 438] width 106 height 16
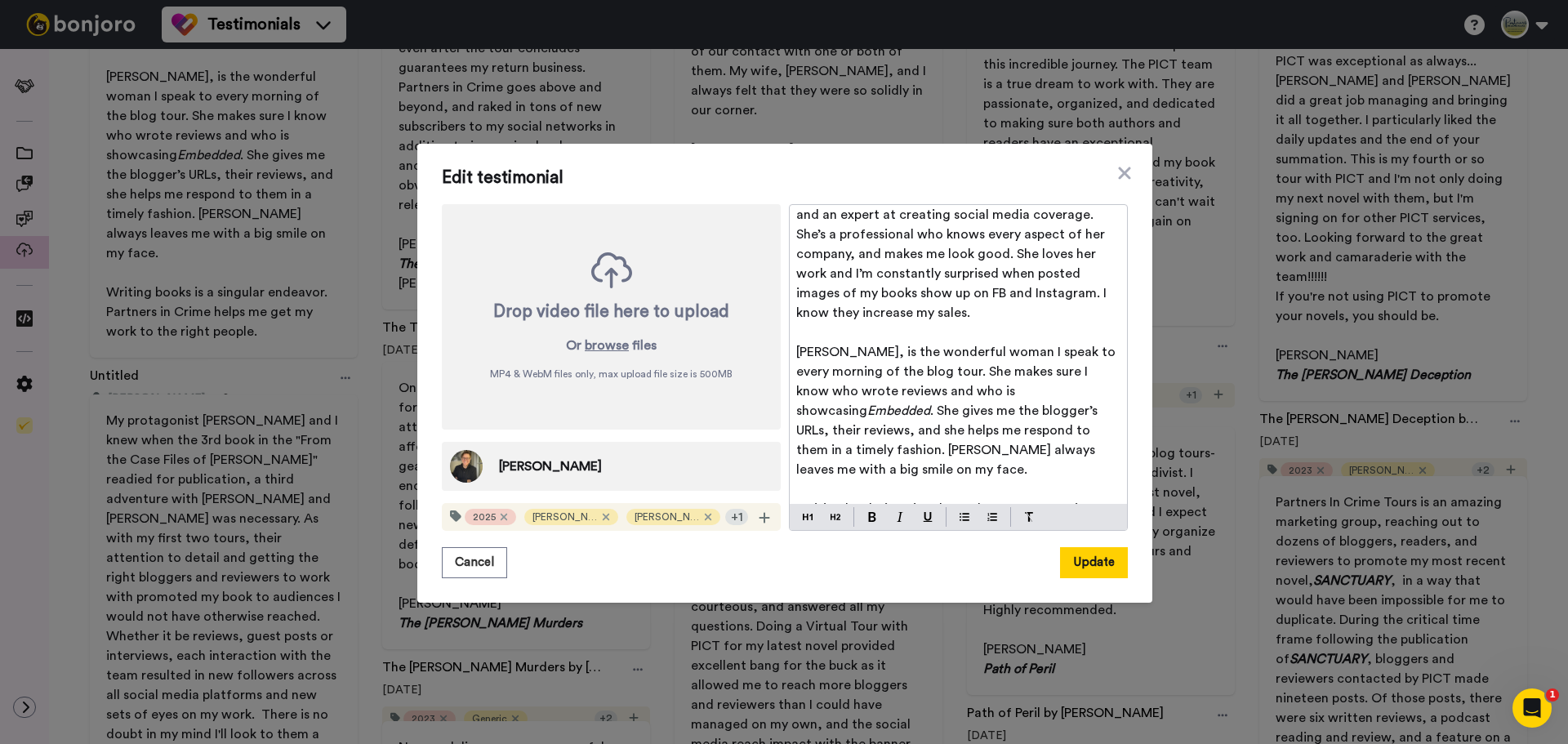
scroll to position [244, 0]
click at [1126, 171] on icon at bounding box center [1125, 173] width 16 height 19
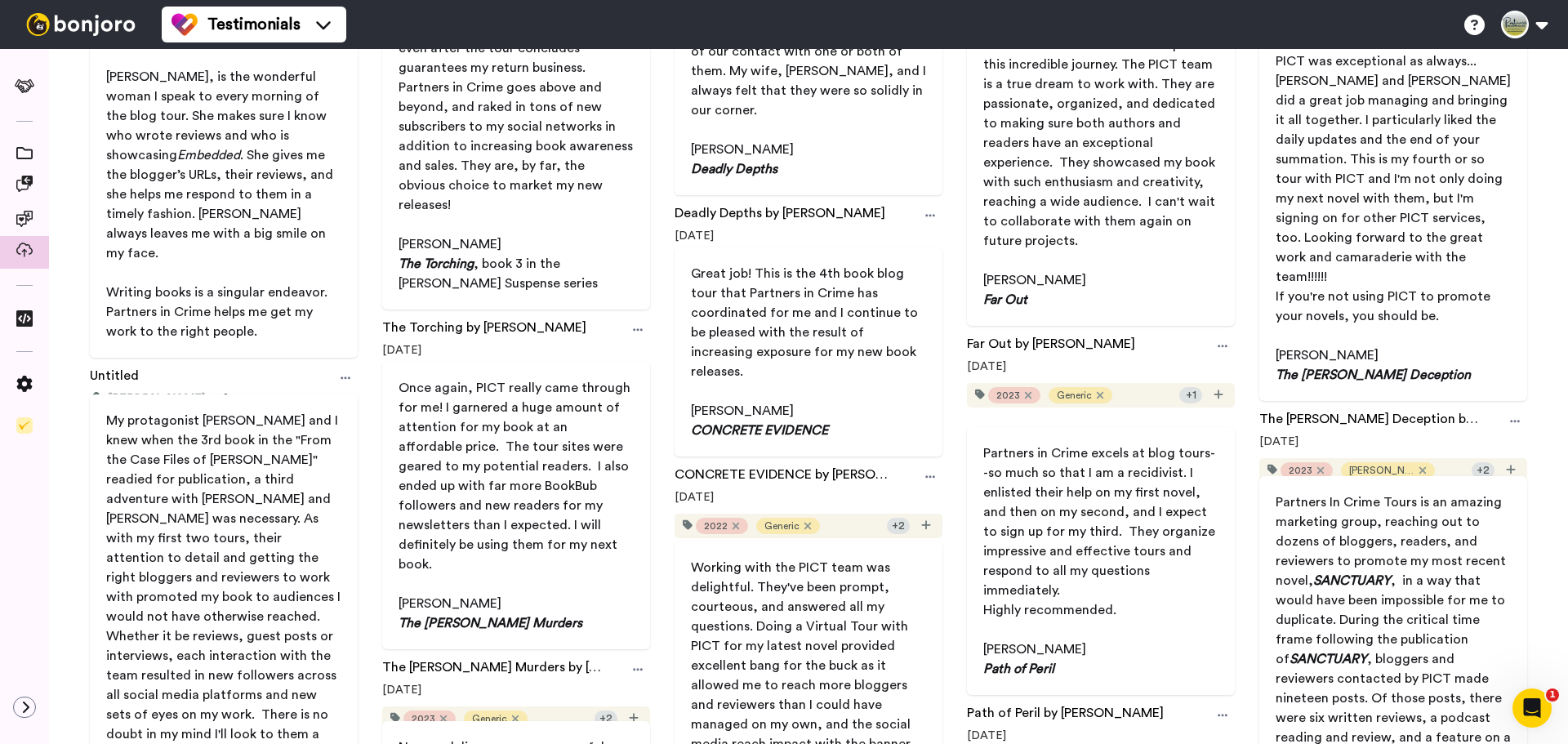
scroll to position [0, 0]
click at [113, 366] on link "Untitled" at bounding box center [114, 378] width 49 height 25
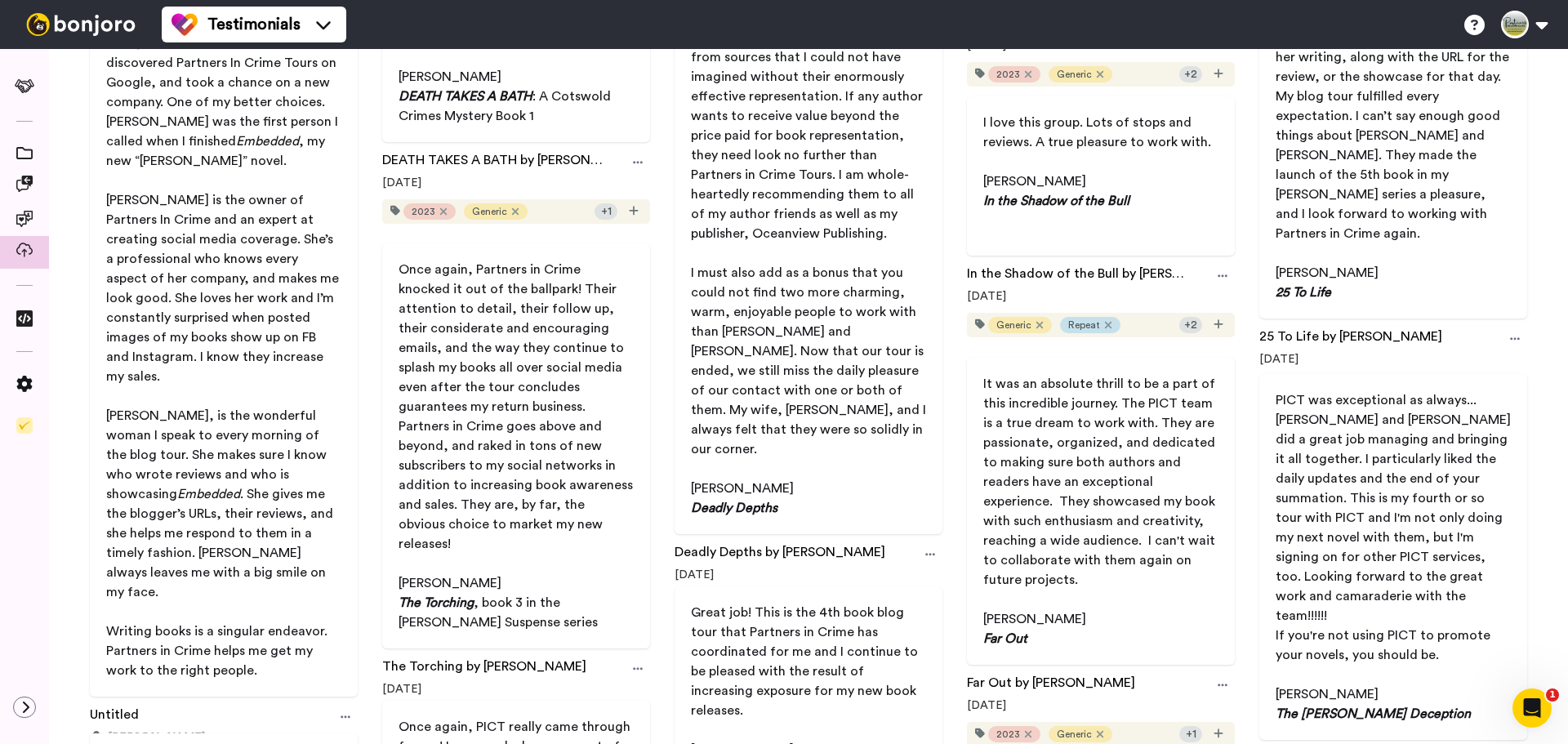
scroll to position [572, 0]
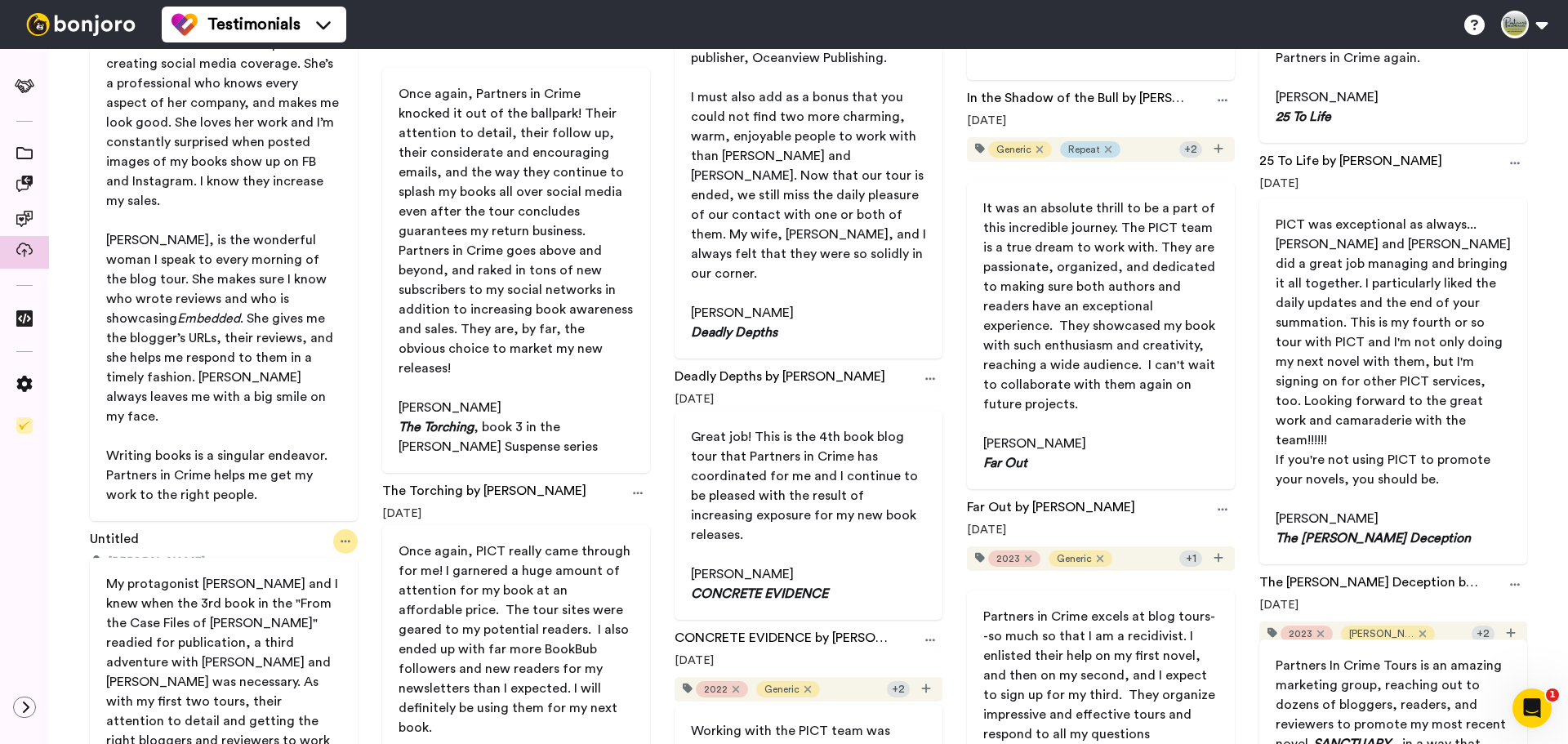
click at [341, 536] on icon at bounding box center [346, 542] width 10 height 12
click at [325, 575] on span "Rename" at bounding box center [305, 571] width 41 height 16
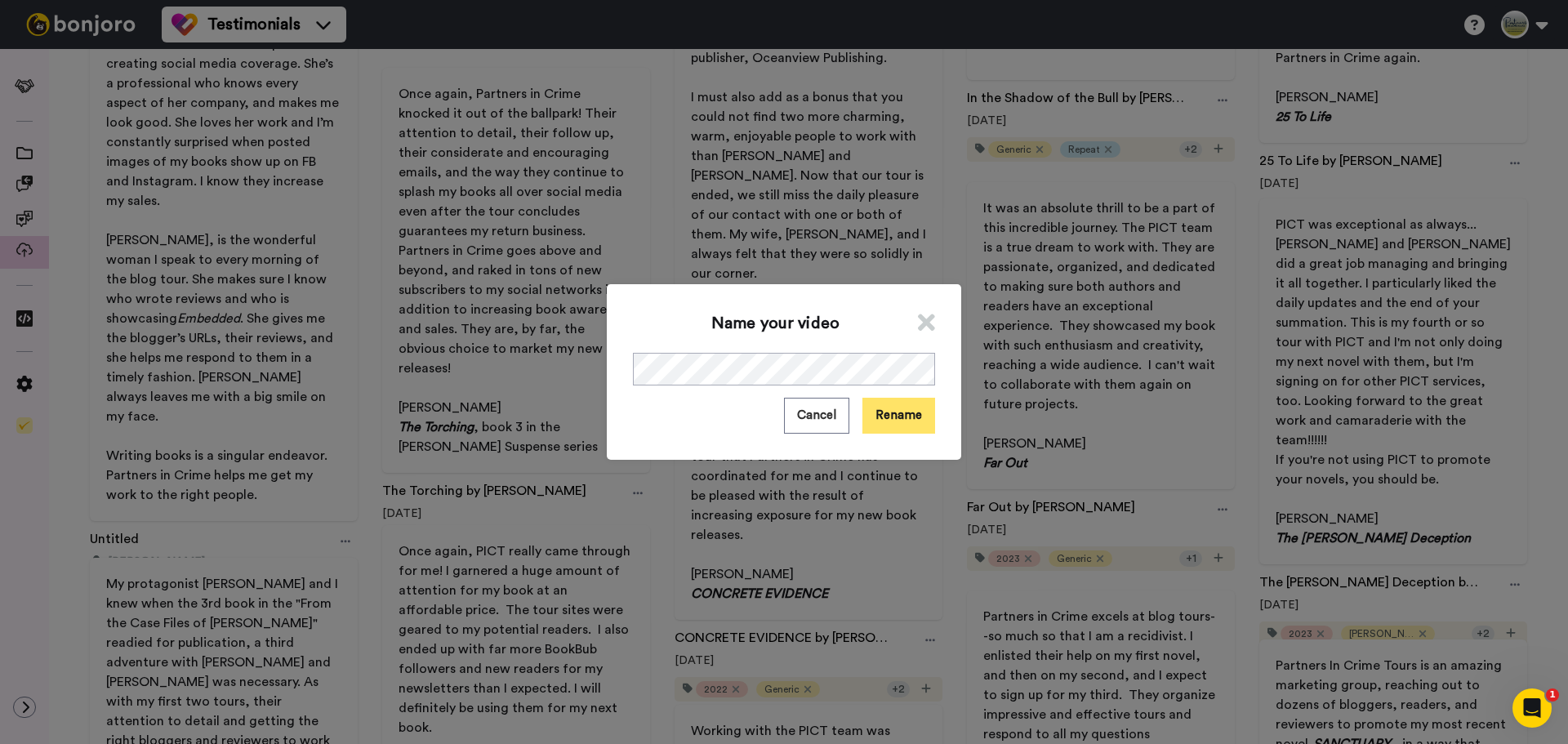
click at [890, 423] on button "Rename" at bounding box center [899, 416] width 73 height 36
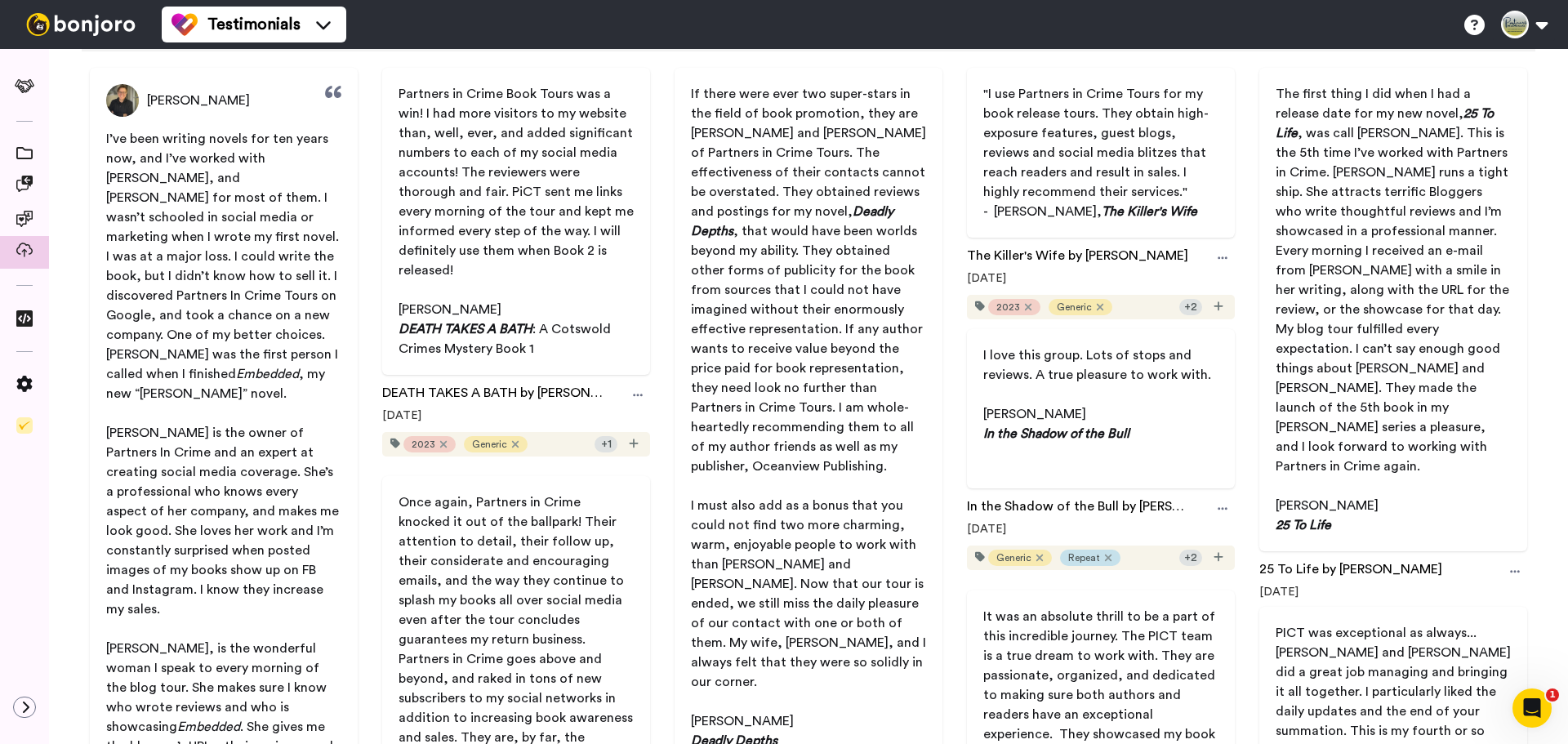
scroll to position [0, 0]
